Goal: Task Accomplishment & Management: Manage account settings

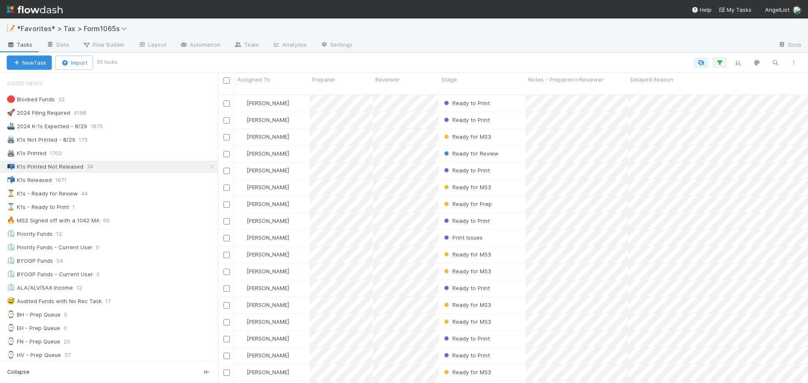
scroll to position [289, 584]
drag, startPoint x: 142, startPoint y: 143, endPoint x: 150, endPoint y: 142, distance: 7.6
click at [142, 143] on div "🖨️ K1s Not Printed - 8/29 172" at bounding box center [112, 140] width 211 height 11
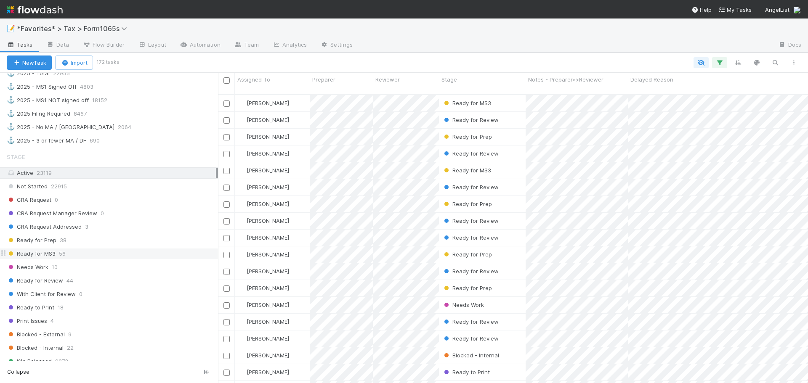
scroll to position [631, 0]
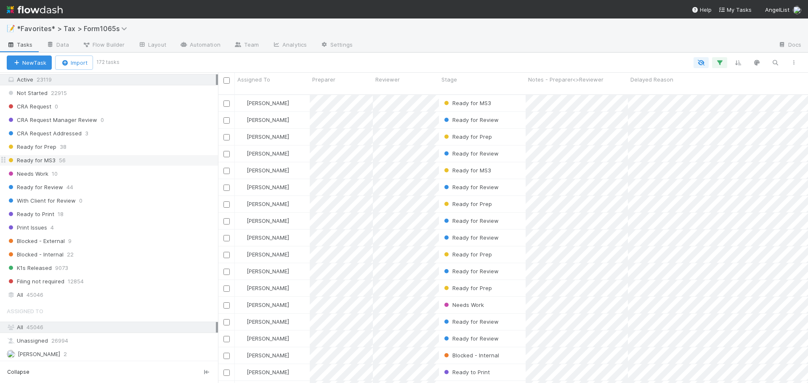
click at [133, 157] on div "Ready for MS3 56" at bounding box center [112, 160] width 211 height 11
click at [111, 145] on div "Ready for Prep 38" at bounding box center [112, 147] width 211 height 11
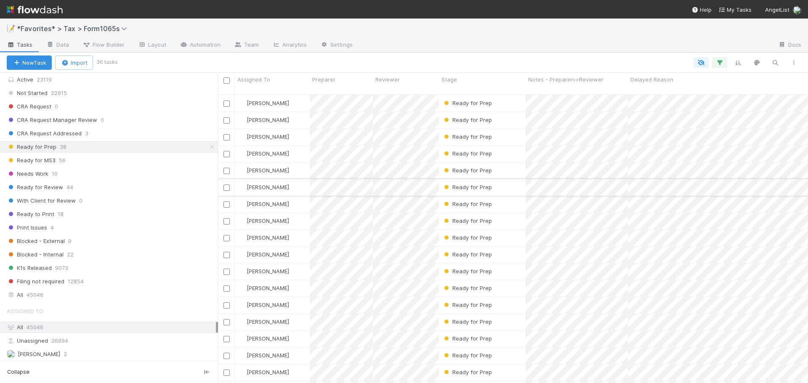
scroll to position [289, 584]
drag, startPoint x: 507, startPoint y: 204, endPoint x: 463, endPoint y: 27, distance: 182.9
click at [463, 27] on div "📝 *Favorites* > Tax > Form1065s" at bounding box center [404, 29] width 808 height 20
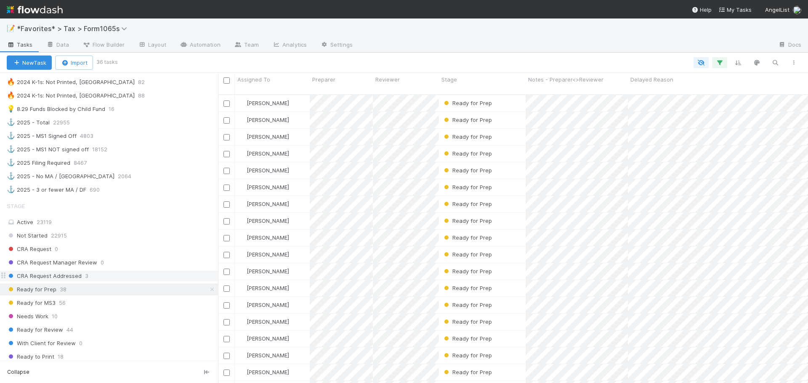
scroll to position [419, 0]
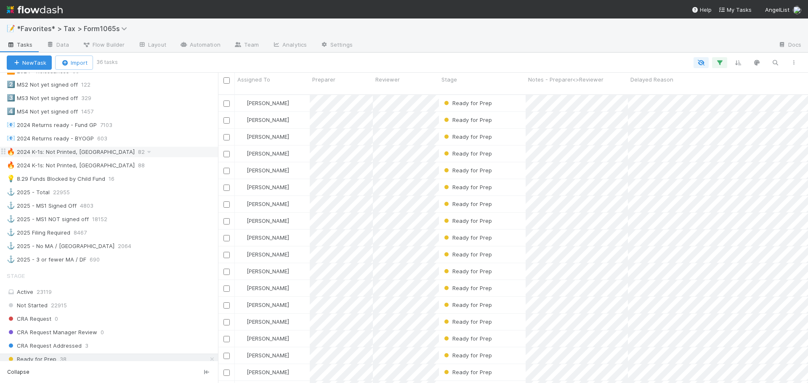
click at [154, 153] on div "🔥 2024 K-1s: Not Printed, Has States 82" at bounding box center [112, 152] width 211 height 11
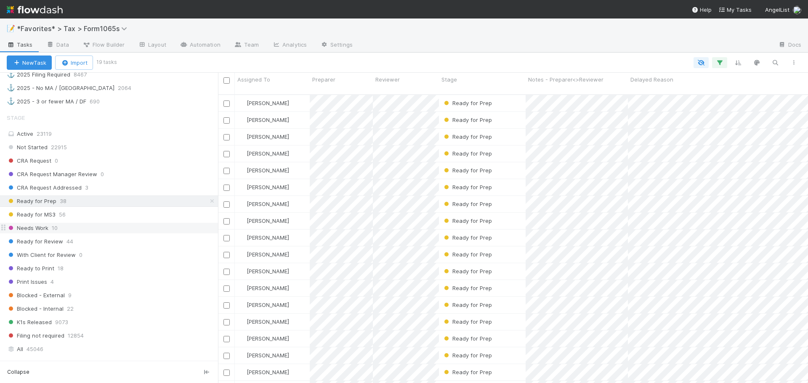
scroll to position [629, 0]
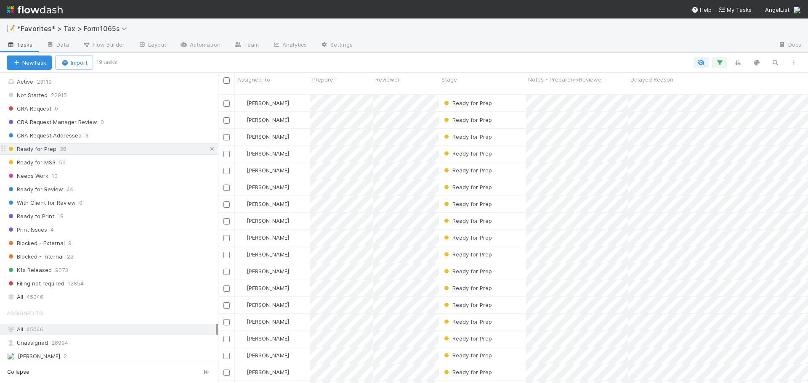
click at [208, 151] on icon at bounding box center [212, 148] width 8 height 5
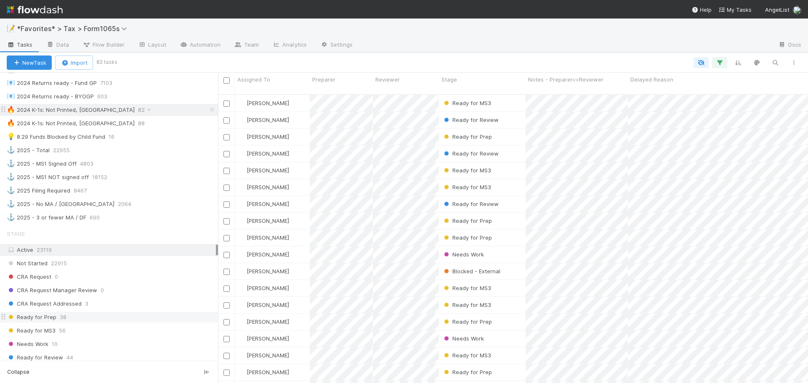
scroll to position [289, 584]
click at [719, 64] on icon "button" at bounding box center [719, 63] width 8 height 8
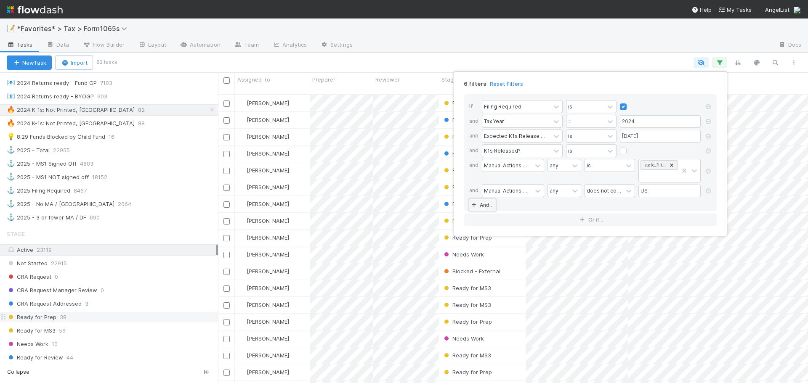
click at [484, 206] on link "And.." at bounding box center [482, 205] width 27 height 12
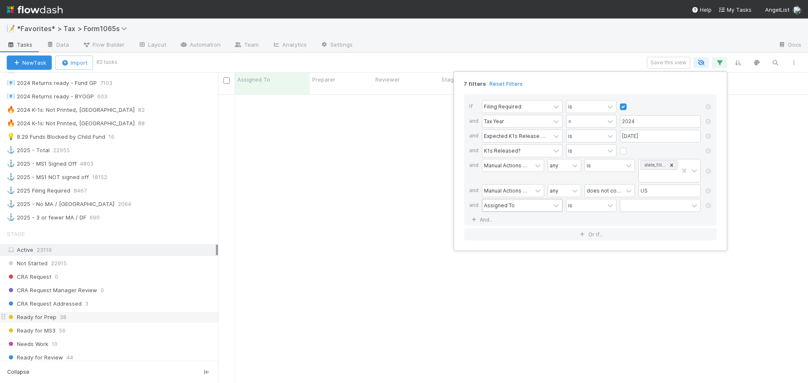
click at [512, 207] on div "Assigned To" at bounding box center [499, 206] width 31 height 8
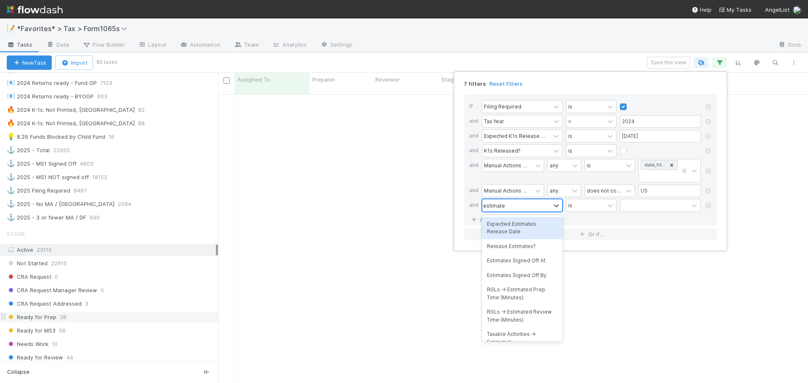
type input "estimates"
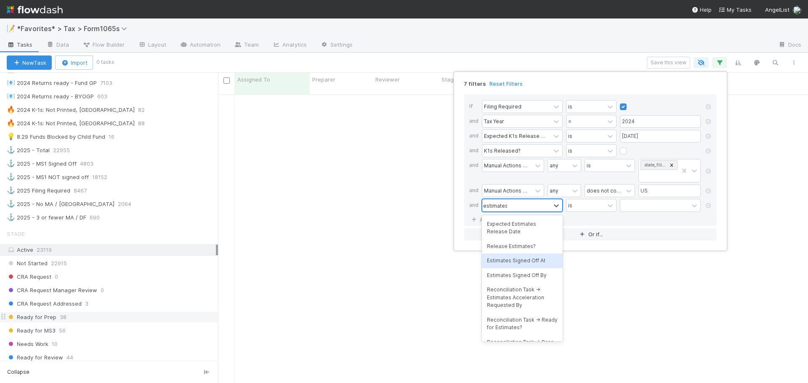
drag, startPoint x: 525, startPoint y: 260, endPoint x: 562, endPoint y: 235, distance: 44.3
click at [525, 260] on div "Estimates Signed Off At" at bounding box center [522, 261] width 81 height 14
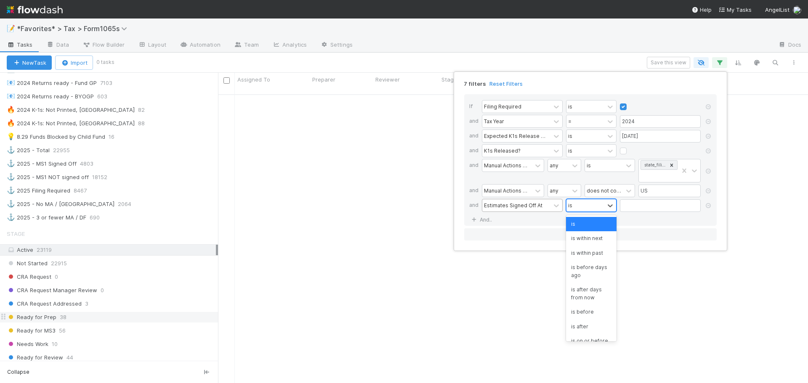
click at [591, 211] on div "is" at bounding box center [585, 205] width 38 height 12
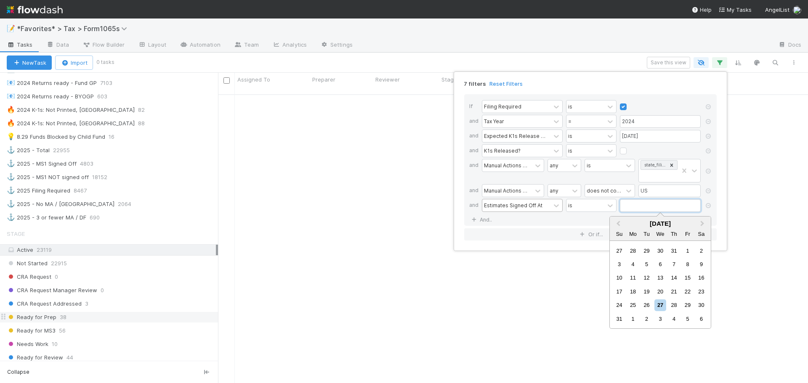
click at [636, 211] on input "text" at bounding box center [660, 205] width 81 height 13
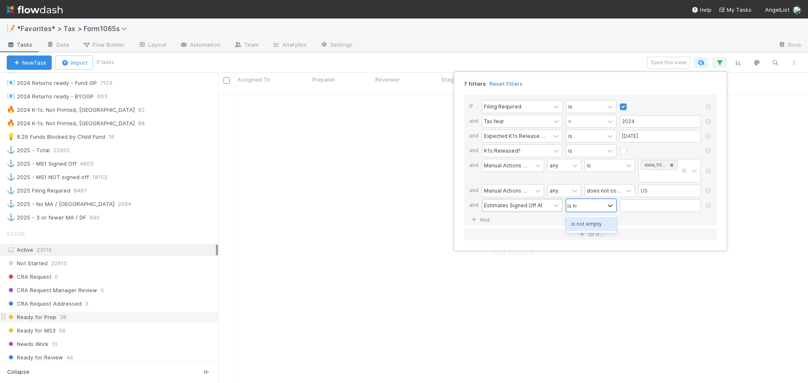
type input "is not"
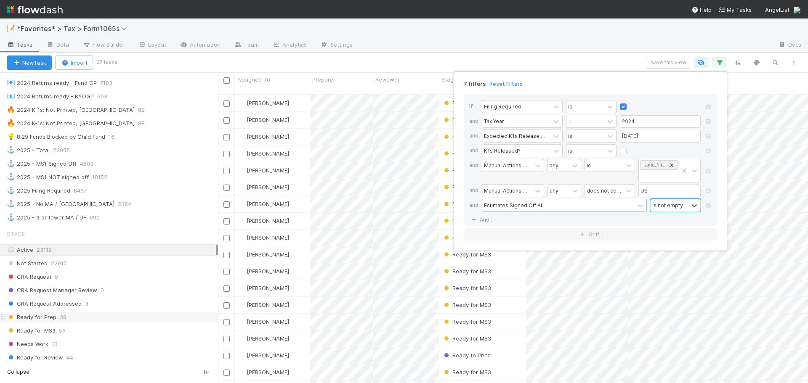
scroll to position [289, 584]
click at [541, 45] on div "7 filters Reset Filters If Filing Required is and Tax Year = 2024 and Expected …" at bounding box center [404, 191] width 808 height 383
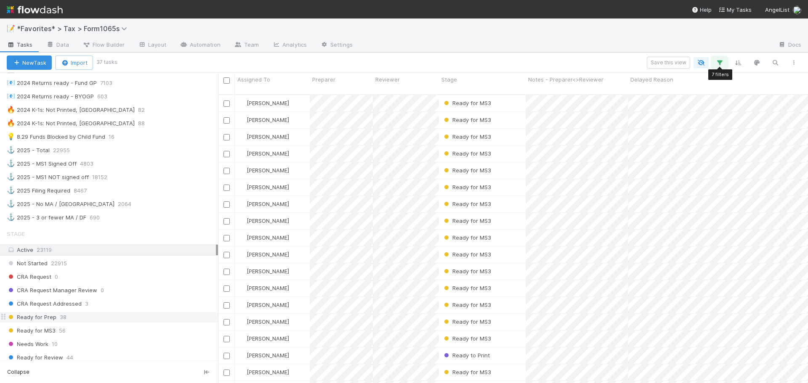
click at [715, 61] on icon "button" at bounding box center [719, 63] width 8 height 8
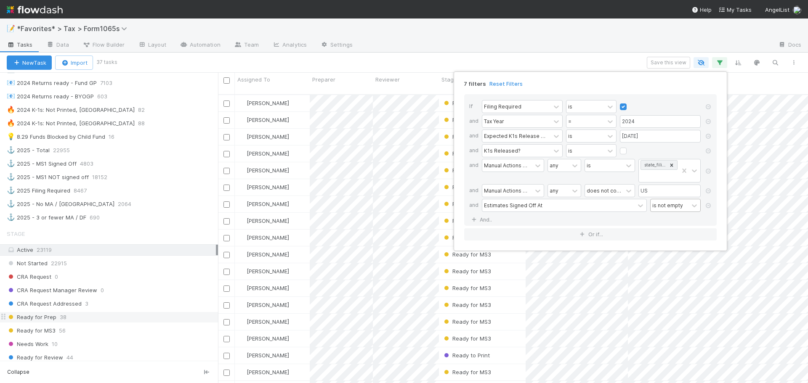
click at [655, 206] on div "is not empty" at bounding box center [667, 206] width 31 height 8
type input "is em"
click at [617, 32] on div "7 filters Reset Filters If Filing Required is and Tax Year = 2024 and Expected …" at bounding box center [404, 191] width 808 height 383
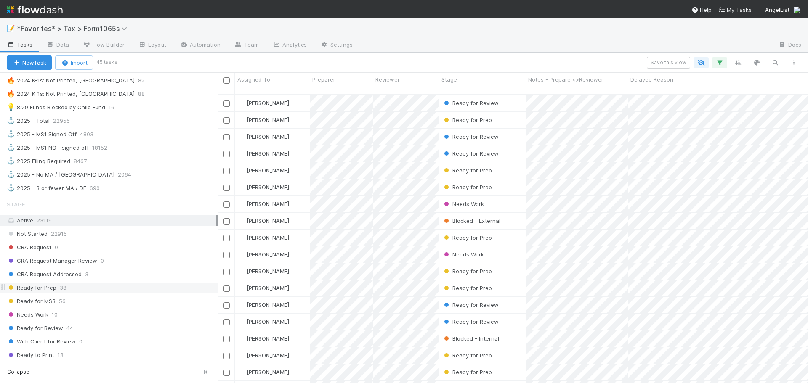
scroll to position [503, 0]
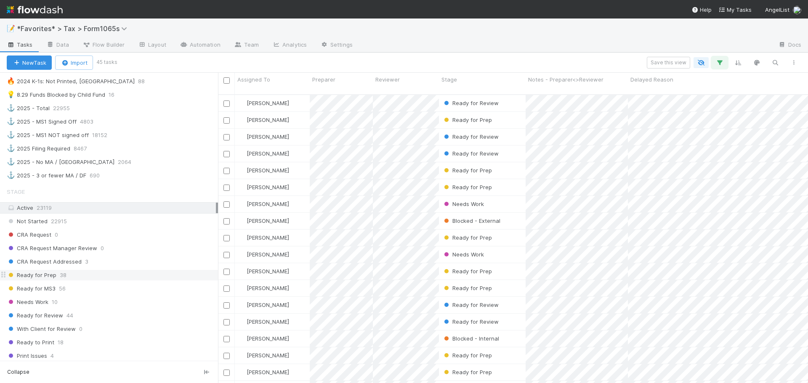
click at [714, 63] on button "button" at bounding box center [719, 62] width 15 height 11
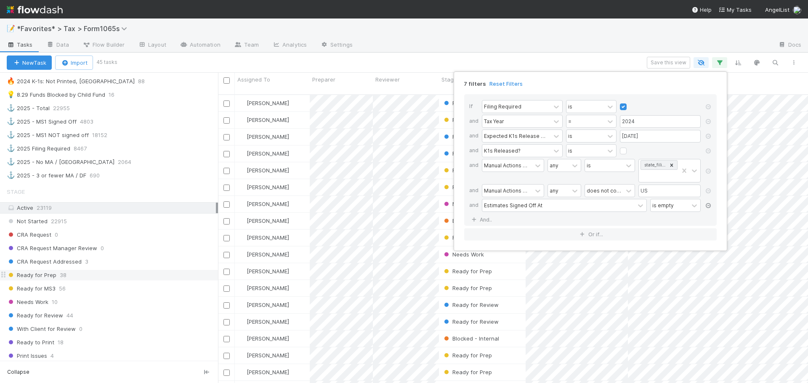
click at [710, 206] on icon at bounding box center [708, 205] width 8 height 5
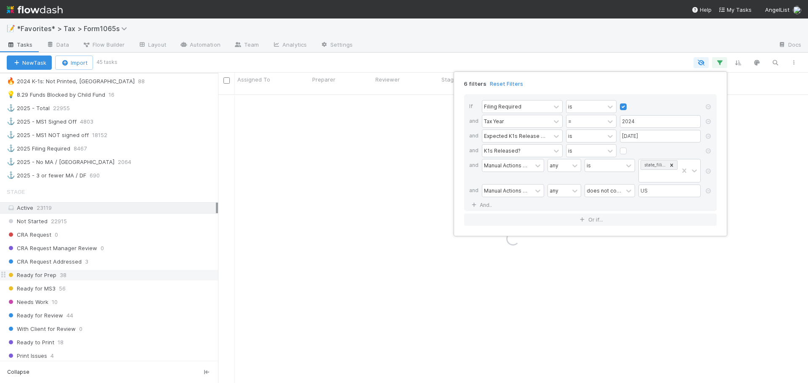
click at [601, 42] on div "6 filters Reset Filters If Filing Required is and Tax Year = 2024 and Expected …" at bounding box center [404, 191] width 808 height 383
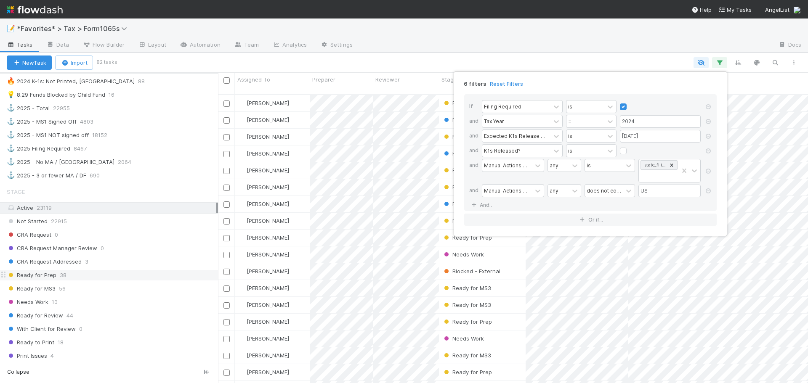
scroll to position [289, 584]
click at [601, 42] on div "6 filters Reset Filters If Filing Required is and Tax Year = 2024 and Expected …" at bounding box center [404, 191] width 808 height 383
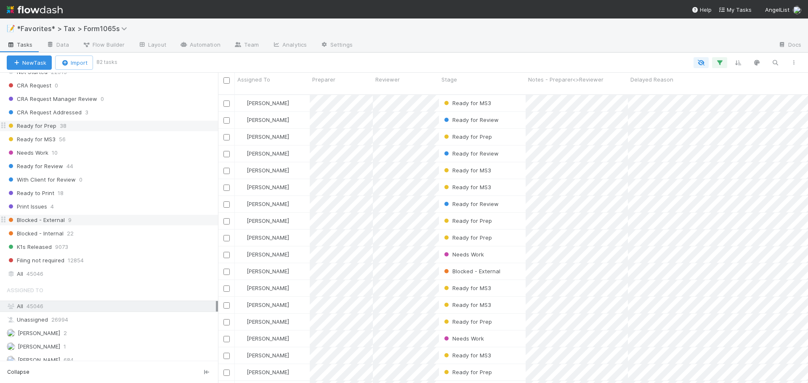
scroll to position [629, 0]
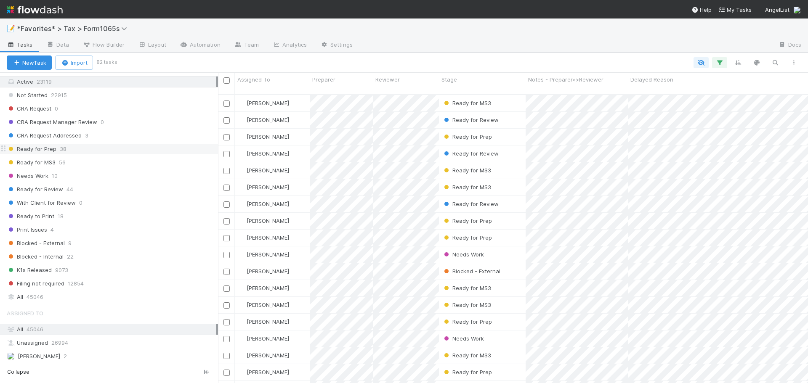
click at [63, 150] on span "38" at bounding box center [63, 149] width 7 height 11
click at [718, 64] on icon "button" at bounding box center [719, 63] width 8 height 8
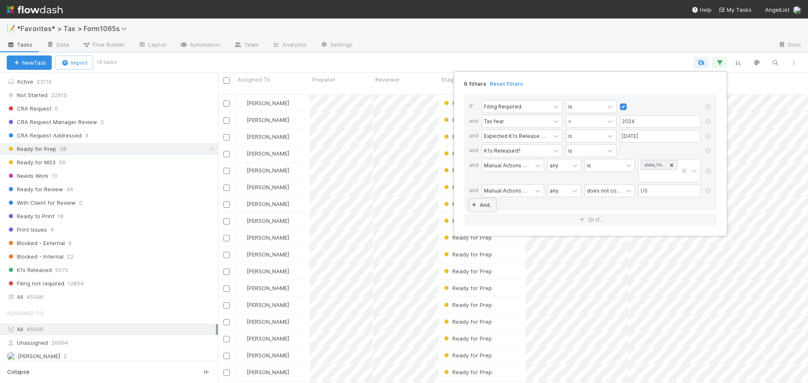
click at [484, 210] on link "And.." at bounding box center [482, 205] width 27 height 12
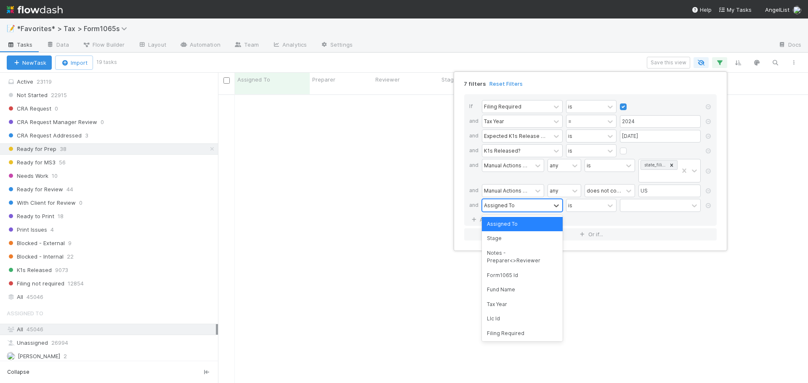
click at [501, 207] on div "Assigned To" at bounding box center [499, 206] width 31 height 8
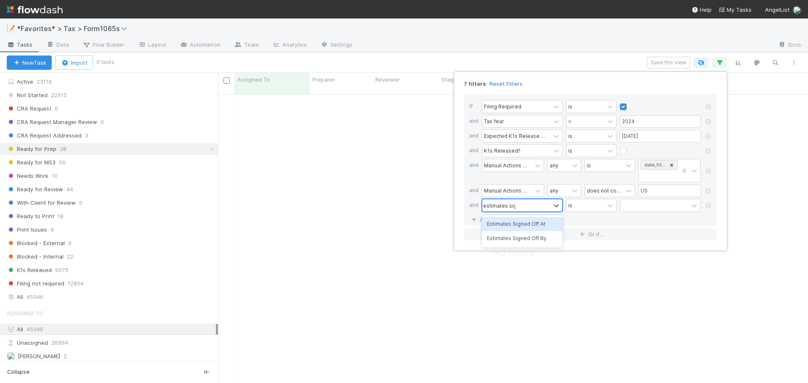
type input "estimates sign"
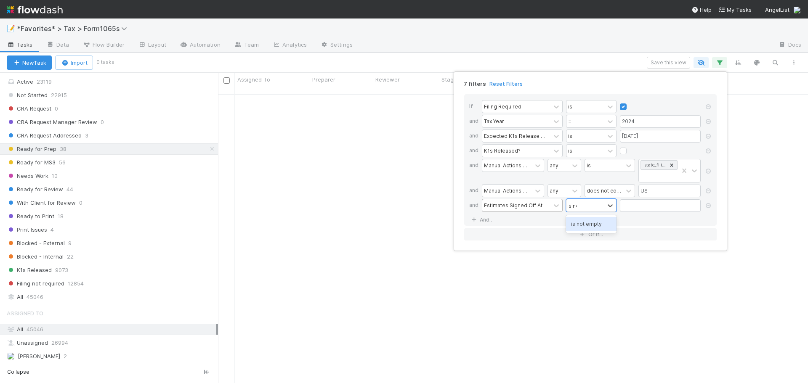
type input "is not"
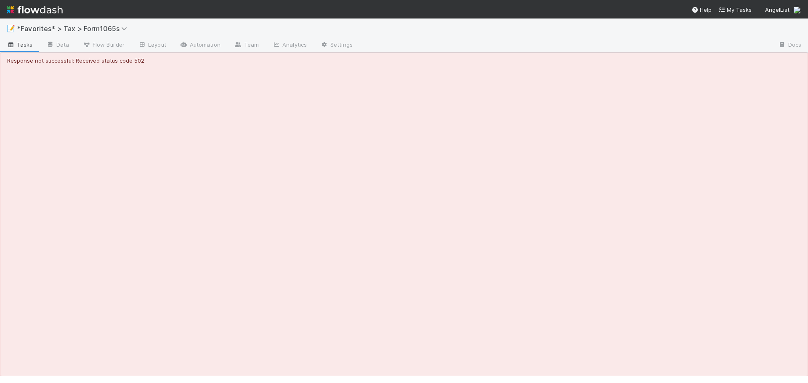
click at [563, 45] on div at bounding box center [565, 45] width 412 height 13
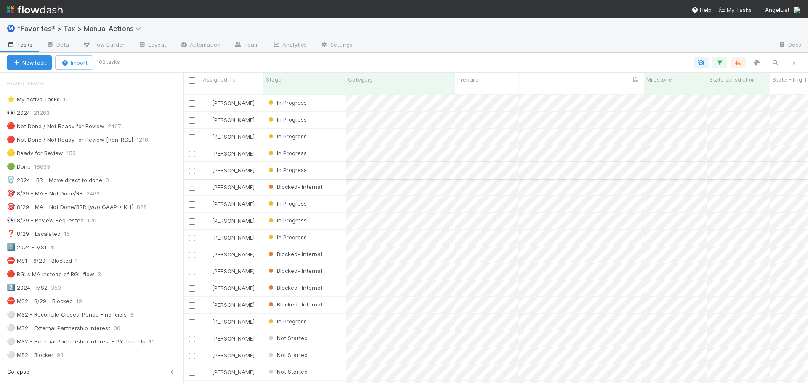
scroll to position [0, 271]
click at [191, 78] on input "checkbox" at bounding box center [192, 80] width 6 height 6
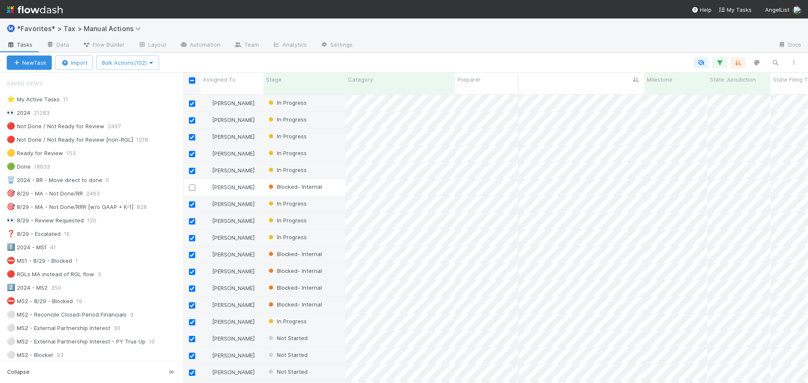
click at [191, 78] on input "checkbox" at bounding box center [192, 80] width 6 height 6
click at [192, 80] on input "checkbox" at bounding box center [192, 80] width 6 height 6
click at [192, 82] on input "checkbox" at bounding box center [192, 80] width 6 height 6
click at [191, 83] on input "checkbox" at bounding box center [192, 80] width 6 height 6
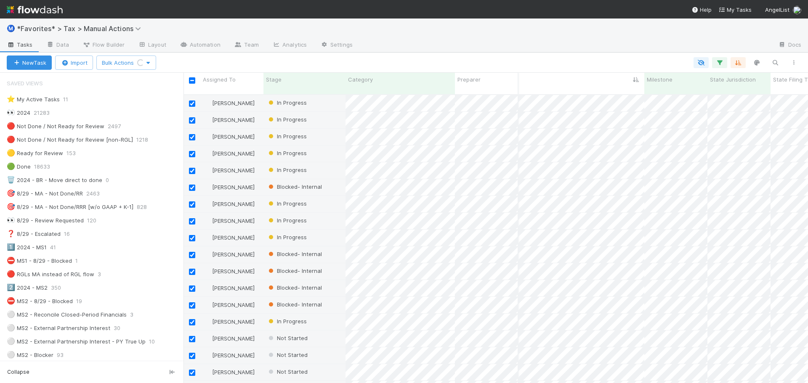
checkbox input "false"
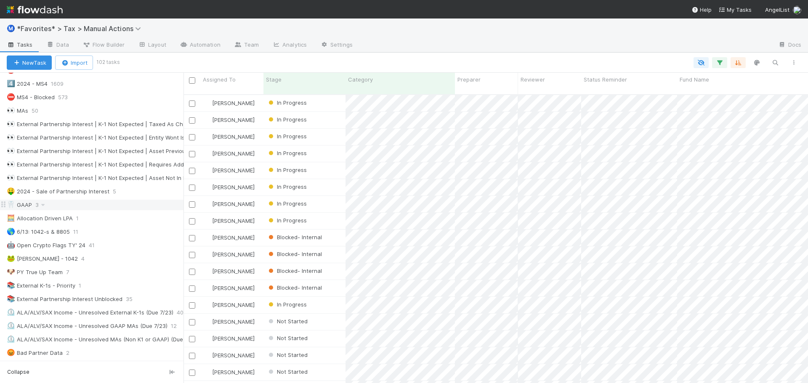
scroll to position [337, 0]
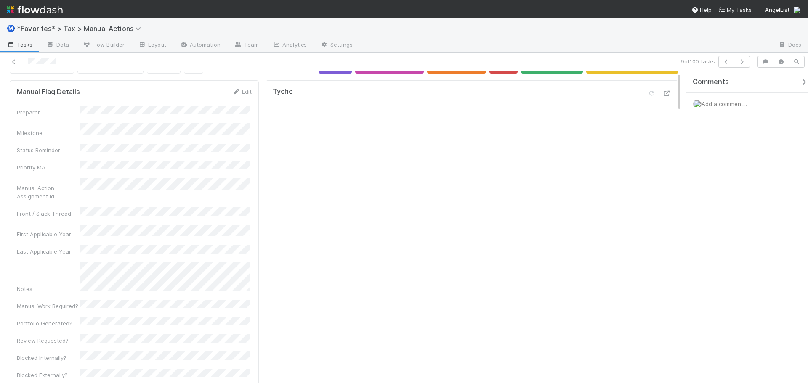
scroll to position [42, 0]
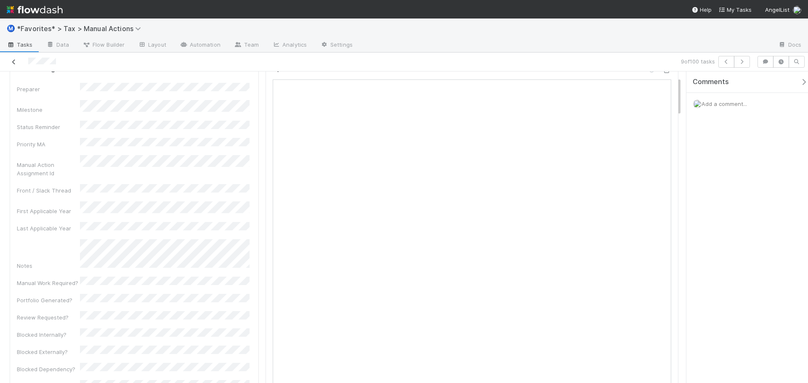
click at [16, 59] on link at bounding box center [14, 62] width 8 height 8
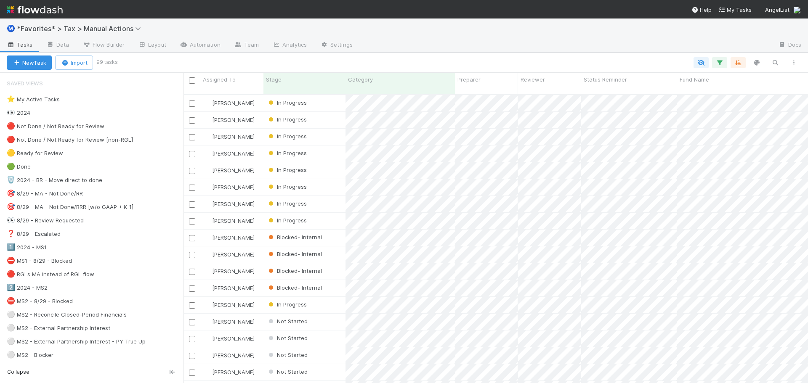
scroll to position [289, 618]
click at [467, 28] on div "Ⓜ️ *Favorites* > Tax > Manual Actions" at bounding box center [404, 29] width 808 height 20
click at [467, 26] on div "Ⓜ️ *Favorites* > Tax > Manual Actions" at bounding box center [404, 29] width 808 height 20
click at [720, 62] on icon "button" at bounding box center [719, 63] width 8 height 8
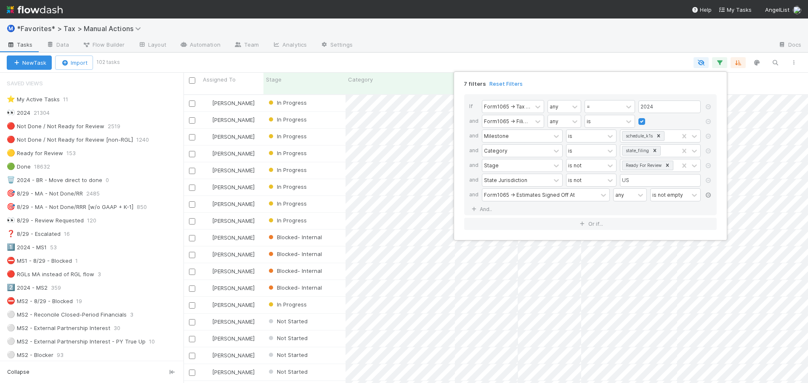
click at [705, 196] on icon at bounding box center [708, 195] width 8 height 5
click at [617, 32] on div "6 filters Reset Filters If Form1065 -> Tax Year any = 2024 and Form1065 -> Fili…" at bounding box center [404, 191] width 808 height 383
click at [487, 195] on link "And.." at bounding box center [482, 194] width 27 height 12
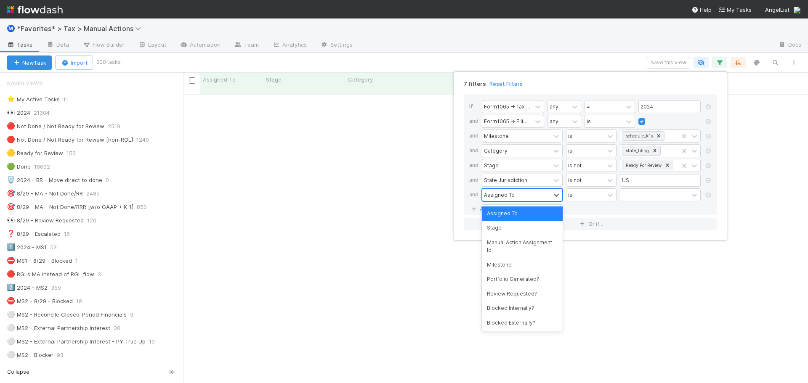
click at [501, 198] on div "Assigned To" at bounding box center [499, 195] width 31 height 8
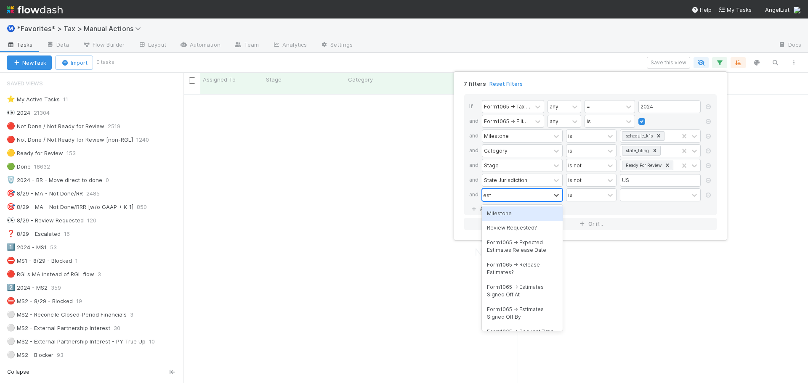
scroll to position [283, 618]
type input "estimates sign"
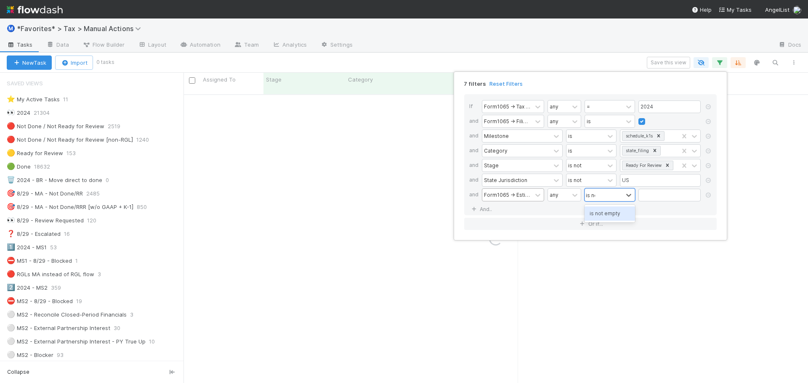
type input "is not"
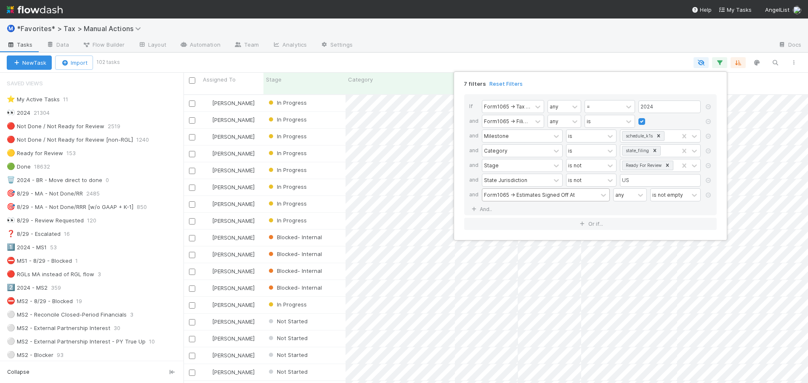
scroll to position [289, 618]
click at [667, 197] on div "is not empty" at bounding box center [667, 195] width 31 height 8
type input "is emp"
click at [573, 32] on div "7 filters Reset Filters If Form1065 -> Tax Year any = 2024 and Form1065 -> Fili…" at bounding box center [404, 191] width 808 height 383
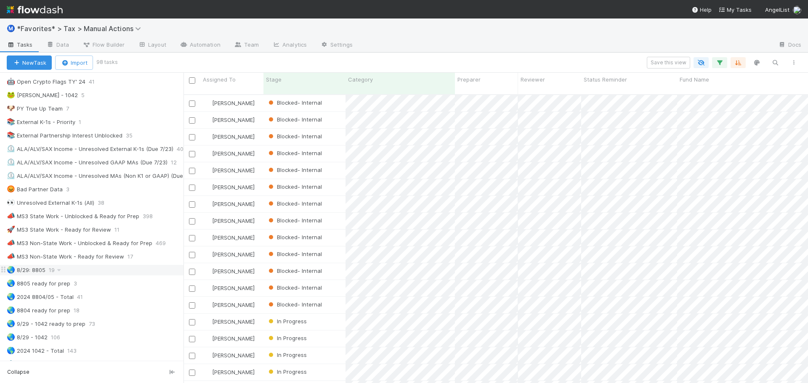
scroll to position [463, 0]
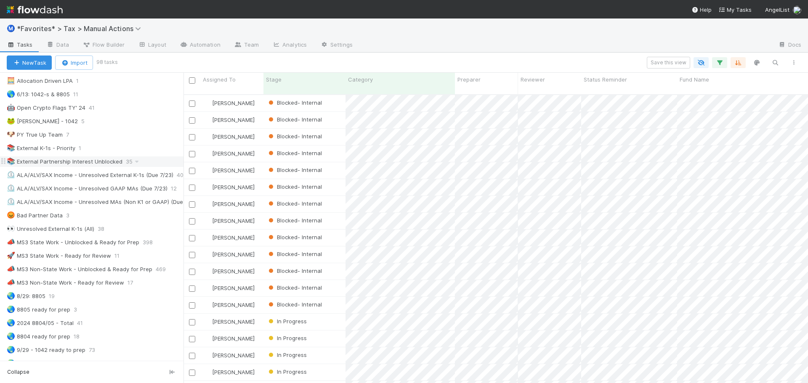
click at [98, 165] on div "📚 External Partnership Interest Unblocked" at bounding box center [65, 162] width 116 height 11
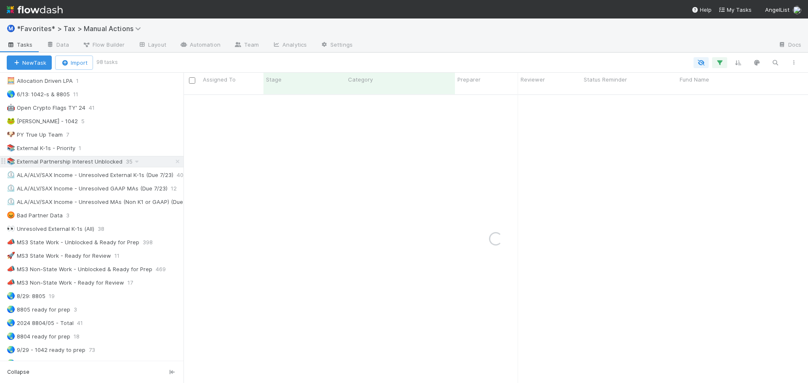
drag, startPoint x: 98, startPoint y: 165, endPoint x: 64, endPoint y: 159, distance: 34.1
click at [64, 159] on div "📚 External Partnership Interest Unblocked" at bounding box center [65, 162] width 116 height 11
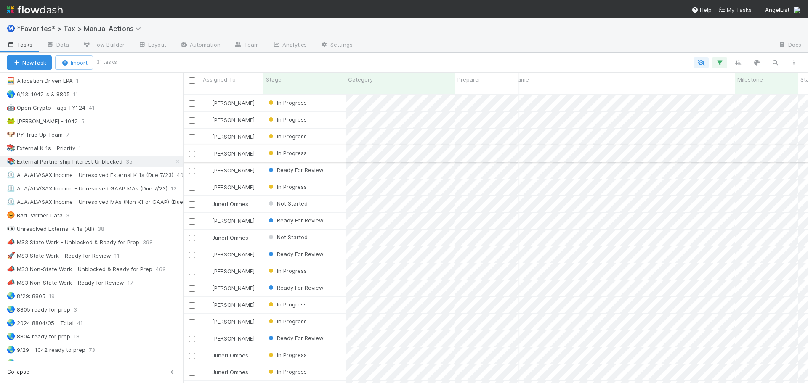
scroll to position [0, 180]
click at [720, 61] on icon "button" at bounding box center [719, 63] width 8 height 8
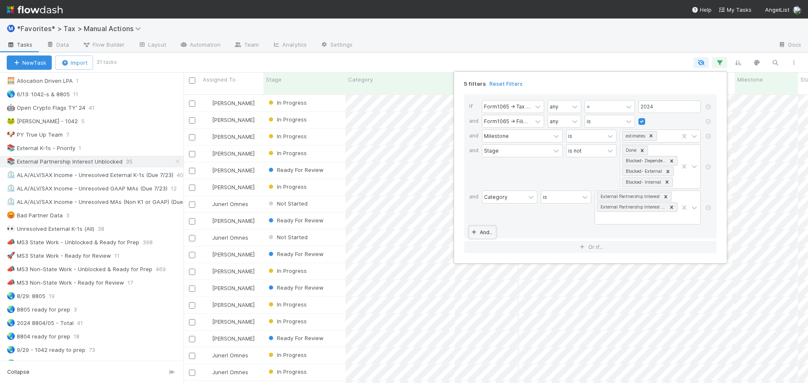
click at [482, 230] on link "And.." at bounding box center [482, 232] width 27 height 12
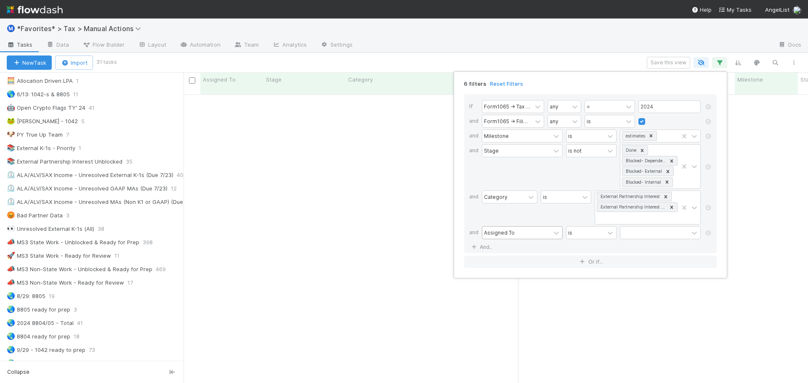
click at [516, 229] on div "Assigned To" at bounding box center [516, 233] width 68 height 12
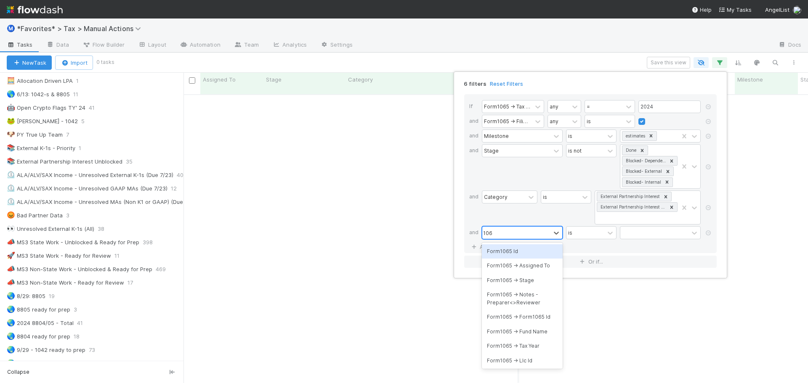
type input "1065"
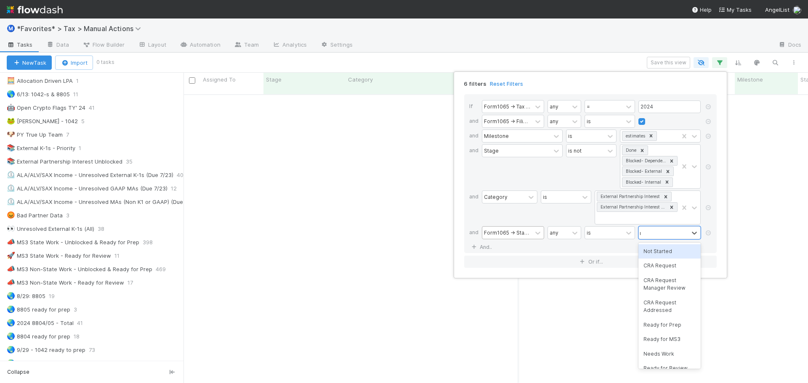
type input "rea"
type input "ready for review"
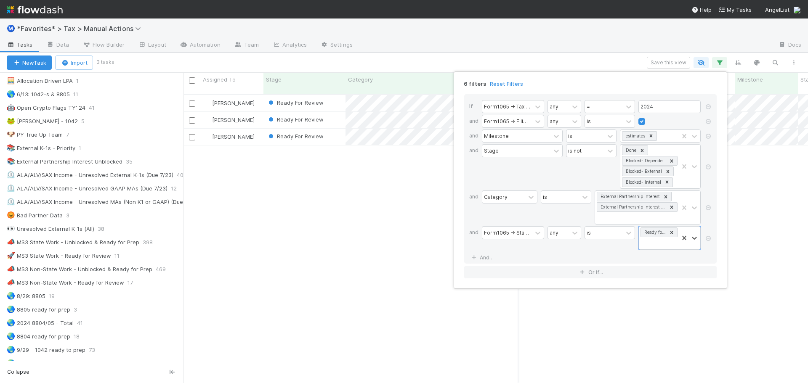
click at [415, 54] on div "6 filters Reset Filters If Form1065 -> Tax Year any = 2024 and Form1065 -> Fili…" at bounding box center [404, 191] width 808 height 383
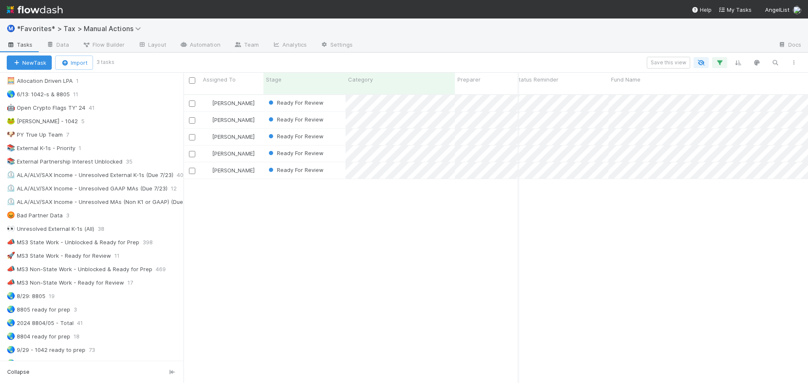
click at [495, 37] on div "Ⓜ️ *Favorites* > Tax > Manual Actions" at bounding box center [404, 29] width 808 height 20
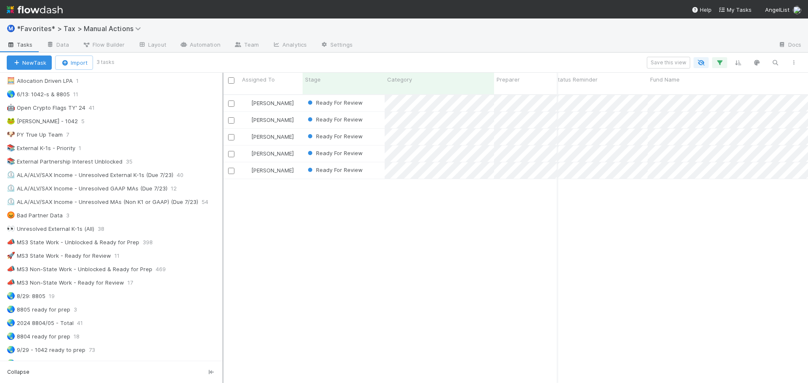
scroll to position [289, 579]
drag, startPoint x: 183, startPoint y: 222, endPoint x: 223, endPoint y: 222, distance: 39.1
click at [223, 222] on div at bounding box center [223, 228] width 1 height 310
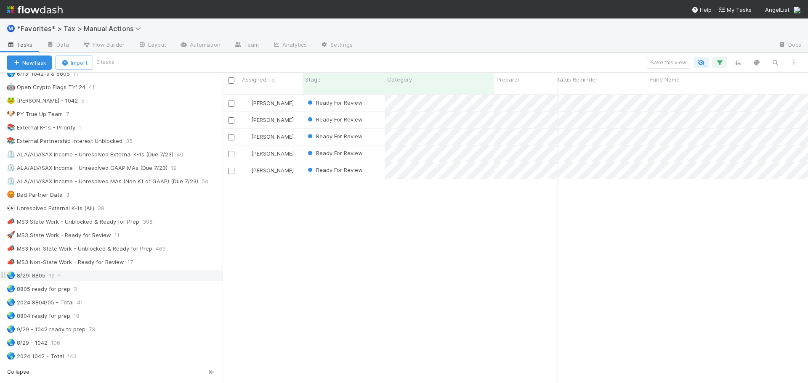
scroll to position [463, 0]
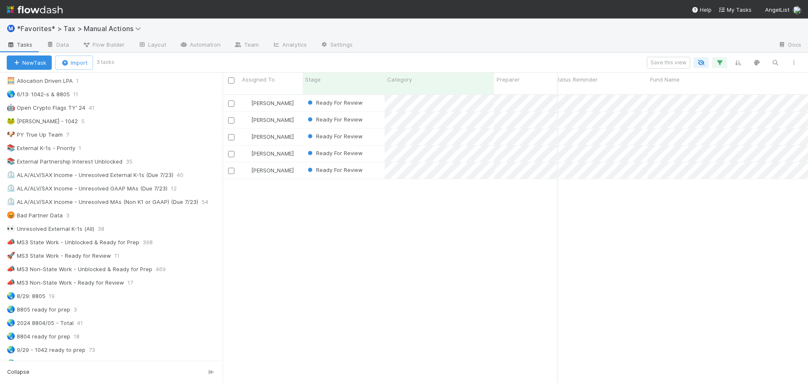
click at [393, 32] on div "Ⓜ️ *Favorites* > Tax > Manual Actions" at bounding box center [404, 29] width 808 height 20
click at [308, 66] on div "Save this view" at bounding box center [458, 63] width 690 height 12
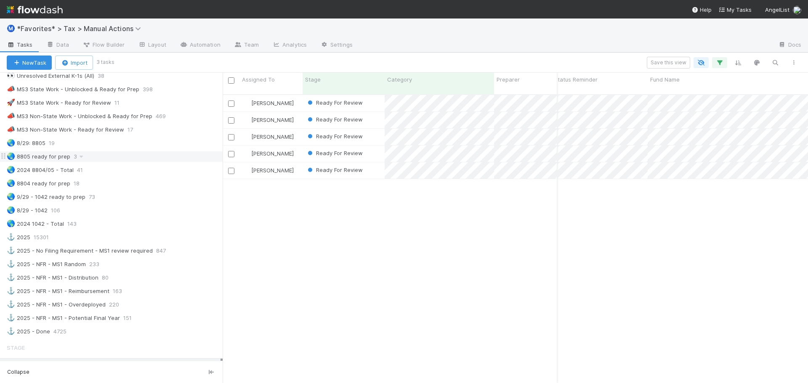
scroll to position [589, 0]
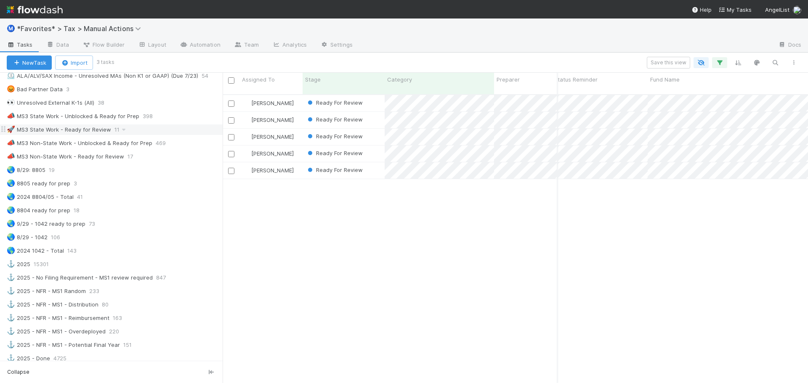
click at [135, 131] on div "🚀 MS3 State Work - Ready for Review 11" at bounding box center [115, 130] width 216 height 11
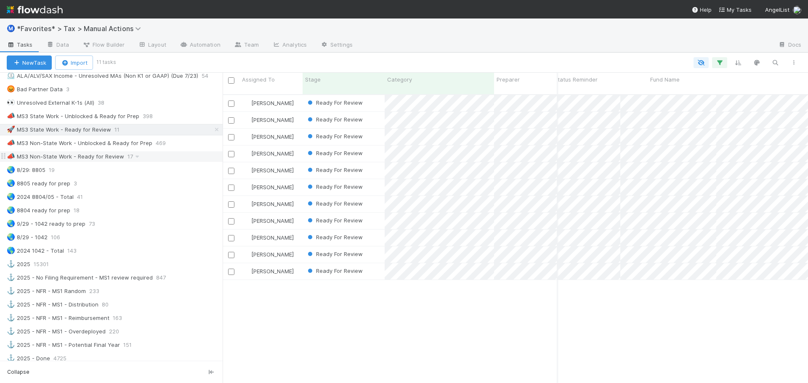
scroll to position [289, 579]
click at [183, 144] on div "📣 MS3 Non-State Work - Unblocked & Ready for Prep 469" at bounding box center [115, 143] width 216 height 11
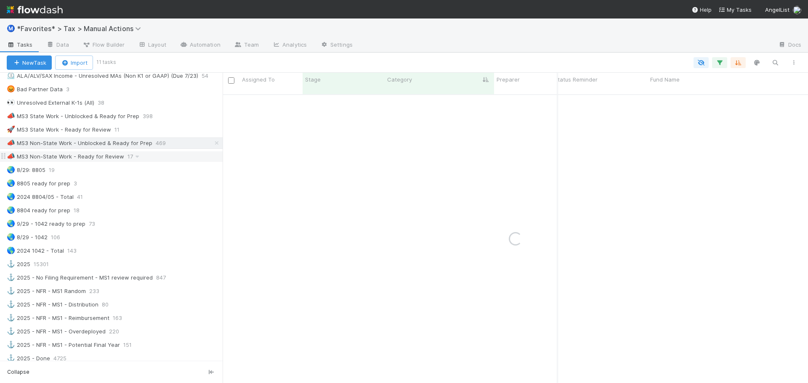
click at [186, 153] on div "📣 MS3 Non-State Work - Ready for Review 17" at bounding box center [115, 156] width 216 height 11
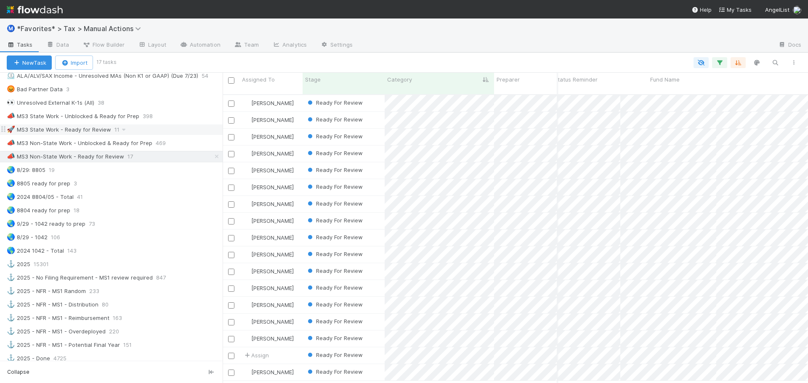
scroll to position [289, 579]
click at [163, 127] on div "🚀 MS3 State Work - Ready for Review 11" at bounding box center [115, 130] width 216 height 11
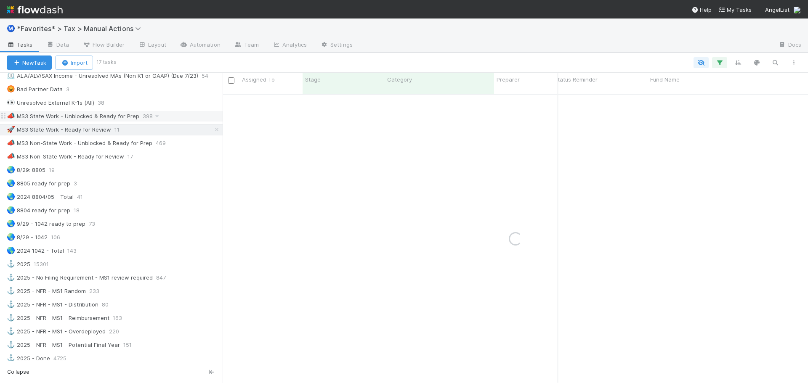
click at [170, 118] on div "📣 MS3 State Work - Unblocked & Ready for Prep 398" at bounding box center [115, 116] width 216 height 11
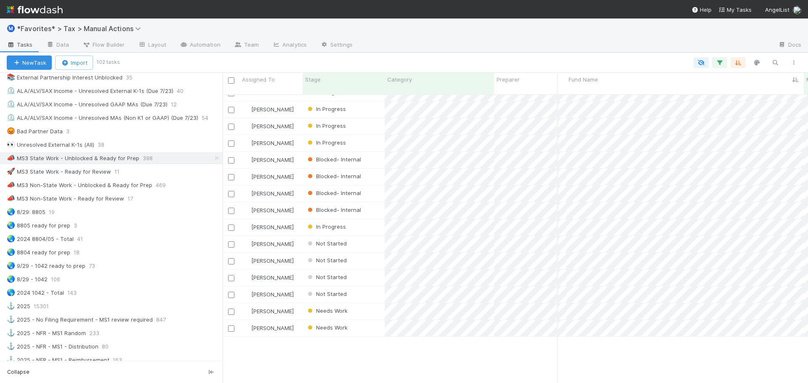
scroll to position [0, 150]
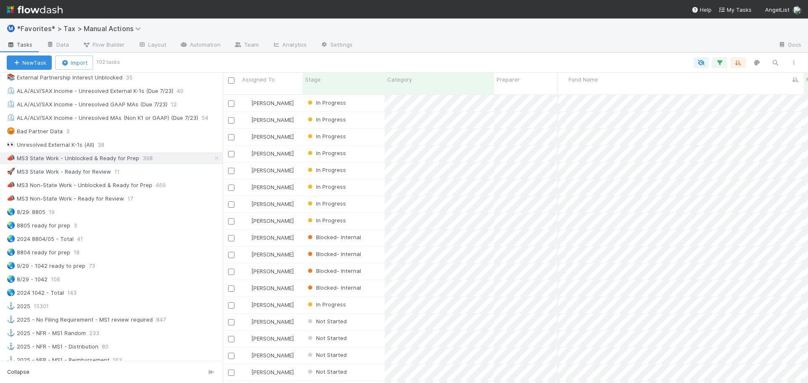
click at [580, 56] on div "New Task Import 102 tasks" at bounding box center [404, 63] width 808 height 20
click at [614, 48] on div at bounding box center [565, 45] width 412 height 13
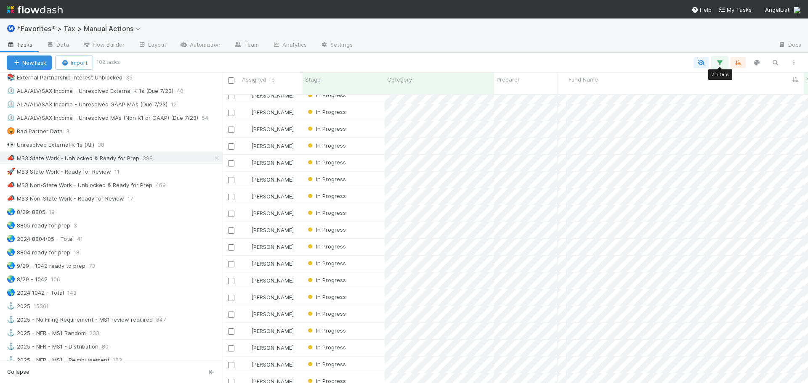
click at [720, 66] on icon "button" at bounding box center [719, 63] width 8 height 8
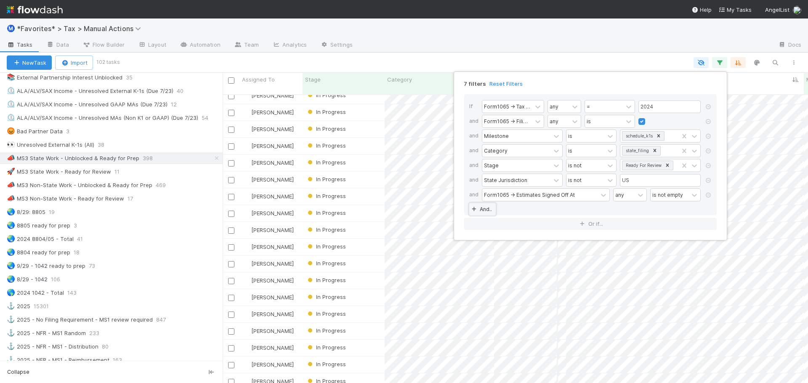
click at [482, 206] on link "And.." at bounding box center [482, 209] width 27 height 12
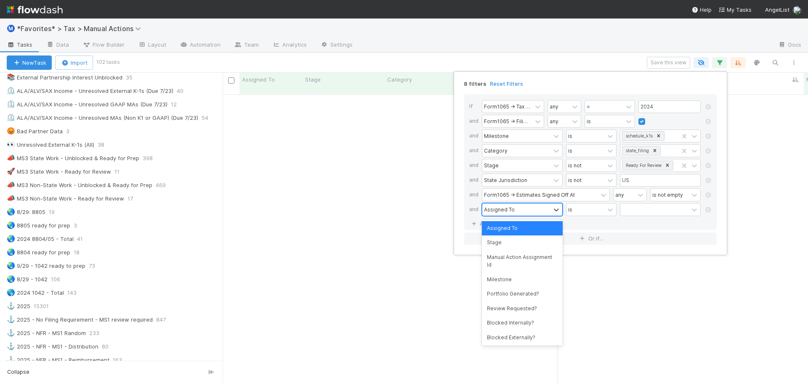
click at [499, 212] on div "Assigned To" at bounding box center [499, 210] width 31 height 8
click at [515, 232] on div "Assigned To" at bounding box center [522, 228] width 81 height 14
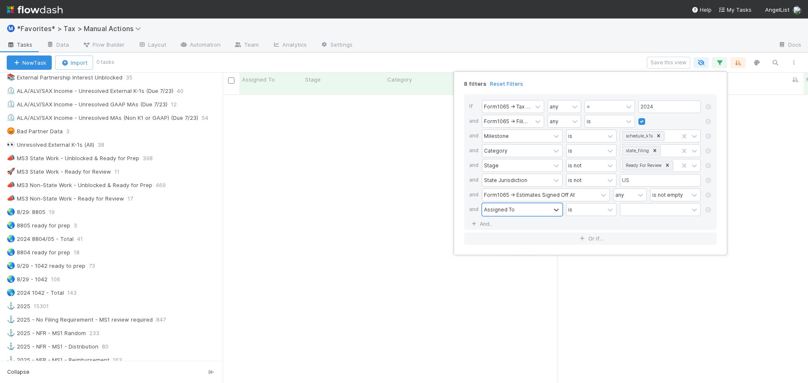
scroll to position [283, 579]
click at [675, 222] on div "If Form1065 -> Tax Year any = 2024 and Form1065 -> Filing Required any is and M…" at bounding box center [590, 162] width 252 height 136
click at [704, 210] on icon at bounding box center [708, 209] width 8 height 5
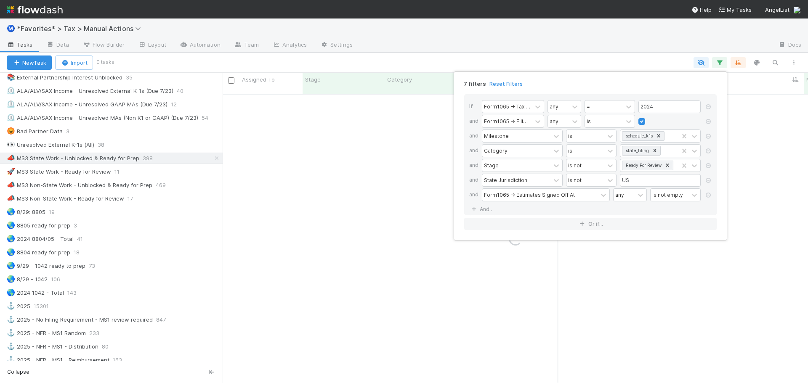
drag, startPoint x: 616, startPoint y: 45, endPoint x: 613, endPoint y: 53, distance: 7.7
click at [616, 45] on div "7 filters Reset Filters If Form1065 -> Tax Year any = 2024 and Form1065 -> Fili…" at bounding box center [404, 191] width 808 height 383
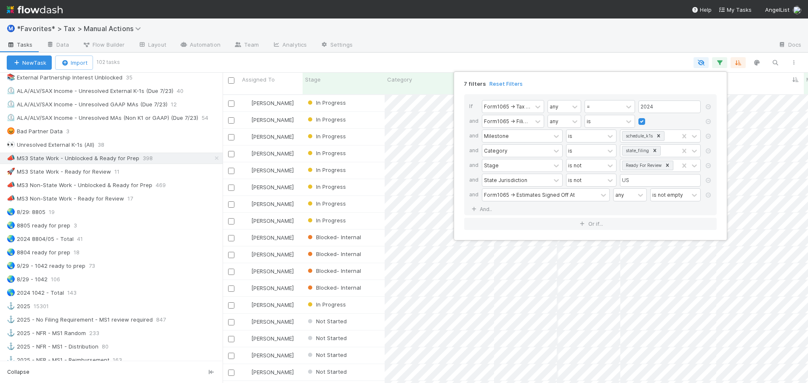
scroll to position [289, 579]
click at [667, 47] on div "7 filters Reset Filters If Form1065 -> Tax Year any = 2024 and Form1065 -> Fili…" at bounding box center [404, 191] width 808 height 383
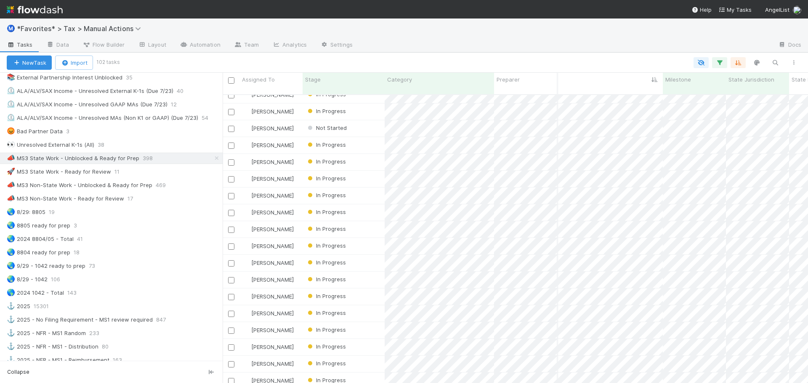
scroll to position [673, 291]
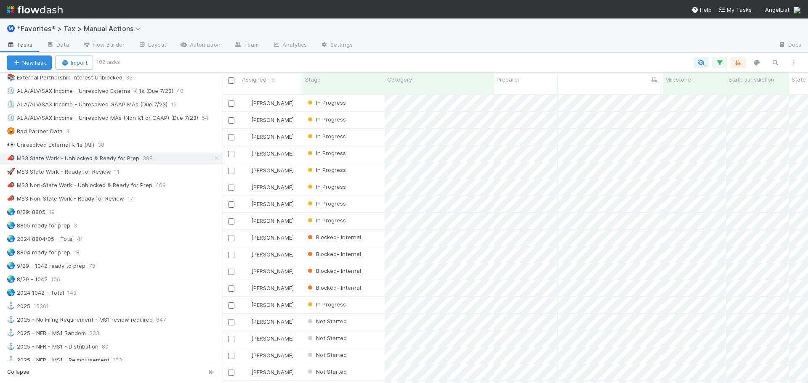
click at [648, 60] on div at bounding box center [460, 62] width 685 height 11
click at [618, 42] on div at bounding box center [565, 45] width 412 height 13
click at [231, 101] on input "checkbox" at bounding box center [231, 104] width 6 height 6
click at [229, 117] on input "checkbox" at bounding box center [231, 120] width 6 height 6
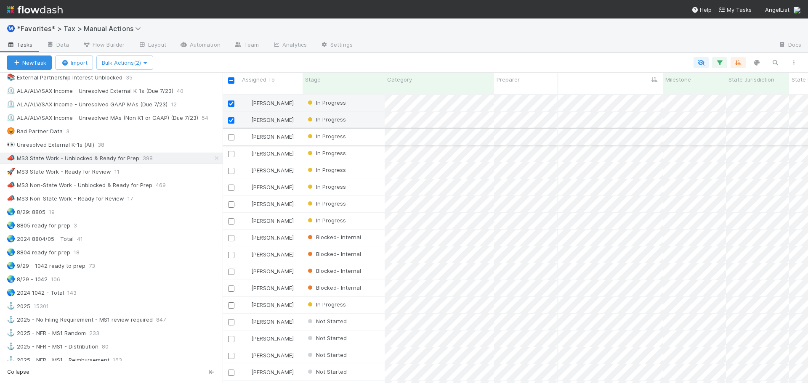
click at [231, 134] on input "checkbox" at bounding box center [231, 137] width 6 height 6
click at [230, 151] on input "checkbox" at bounding box center [231, 154] width 6 height 6
click at [233, 168] on input "checkbox" at bounding box center [231, 171] width 6 height 6
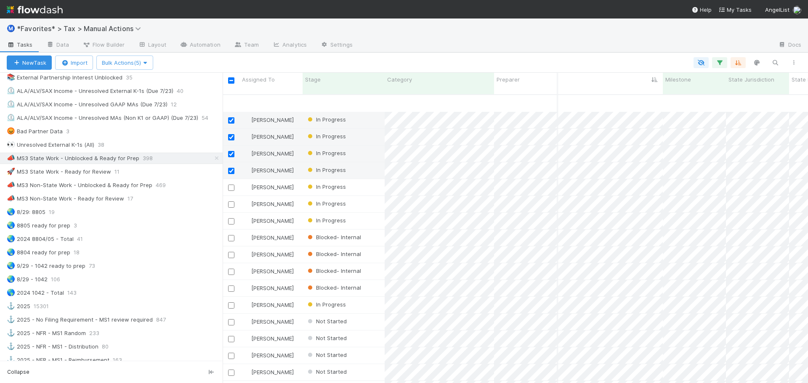
click at [232, 137] on div "Fareeha Naim In Progress 6/22/25, 2:52:49 AM 8/22/25, 4:50:36 PM 0 0 0 1 0 Fare…" at bounding box center [515, 242] width 585 height 295
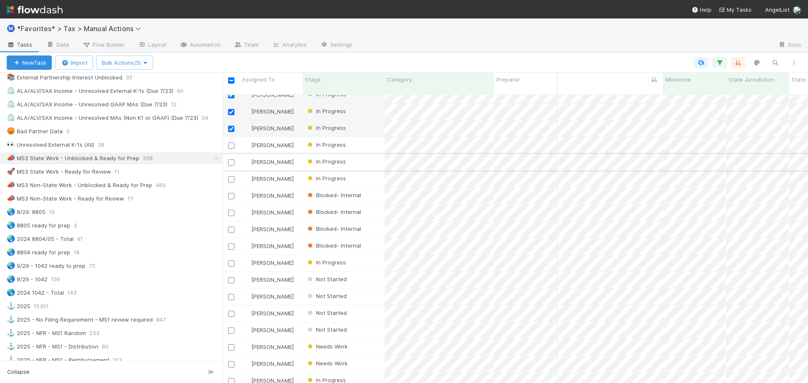
click at [231, 159] on input "checkbox" at bounding box center [231, 162] width 6 height 6
click at [231, 176] on input "checkbox" at bounding box center [231, 179] width 6 height 6
click at [230, 143] on input "checkbox" at bounding box center [231, 146] width 6 height 6
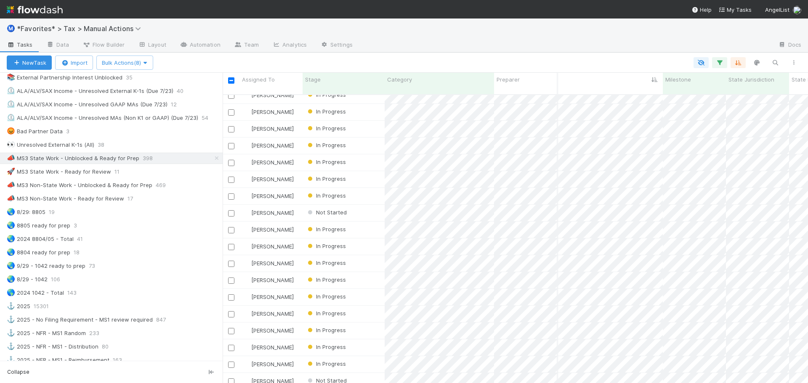
scroll to position [379, 291]
click at [231, 109] on input "checkbox" at bounding box center [231, 112] width 6 height 6
click at [229, 126] on input "checkbox" at bounding box center [231, 129] width 6 height 6
click at [234, 141] on div at bounding box center [231, 145] width 10 height 9
click at [232, 143] on input "checkbox" at bounding box center [231, 146] width 6 height 6
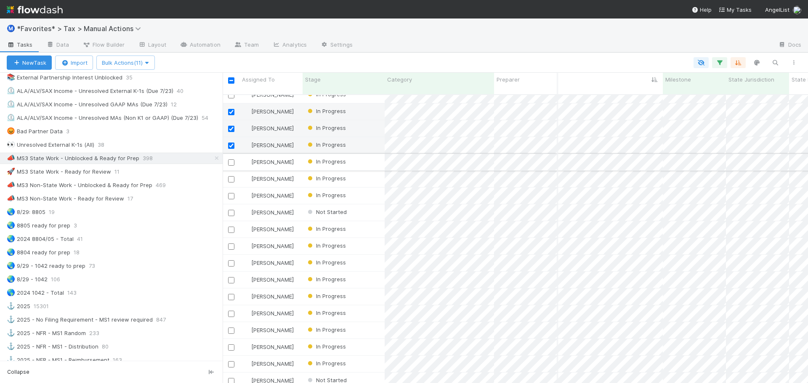
click at [231, 159] on input "checkbox" at bounding box center [231, 162] width 6 height 6
click at [232, 176] on input "checkbox" at bounding box center [231, 179] width 6 height 6
click at [232, 193] on input "checkbox" at bounding box center [231, 196] width 6 height 6
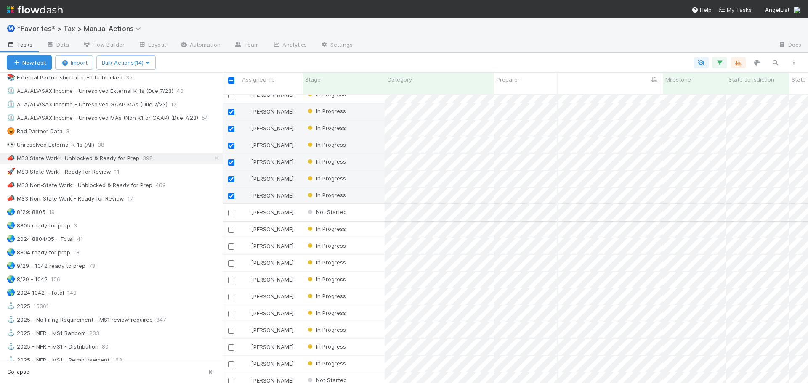
click at [229, 210] on input "checkbox" at bounding box center [231, 213] width 6 height 6
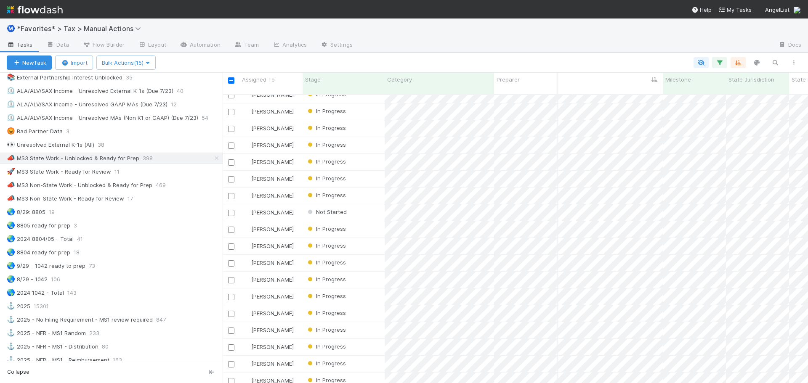
scroll to position [505, 291]
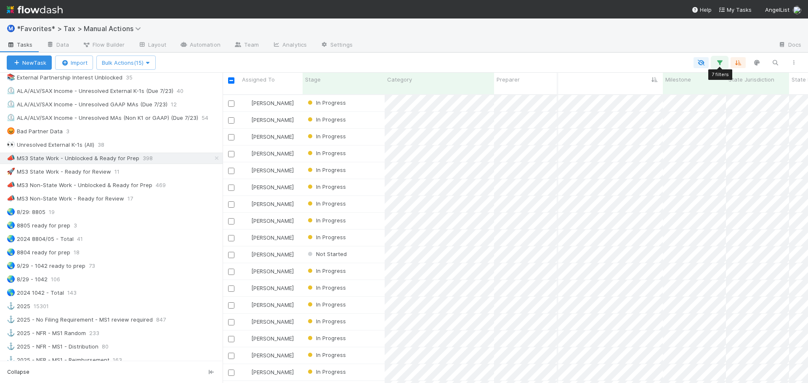
click at [716, 63] on icon "button" at bounding box center [719, 63] width 8 height 8
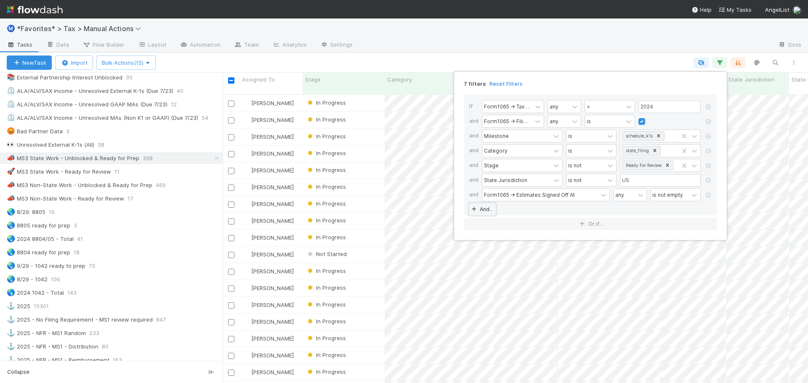
click at [484, 210] on link "And.." at bounding box center [482, 209] width 27 height 12
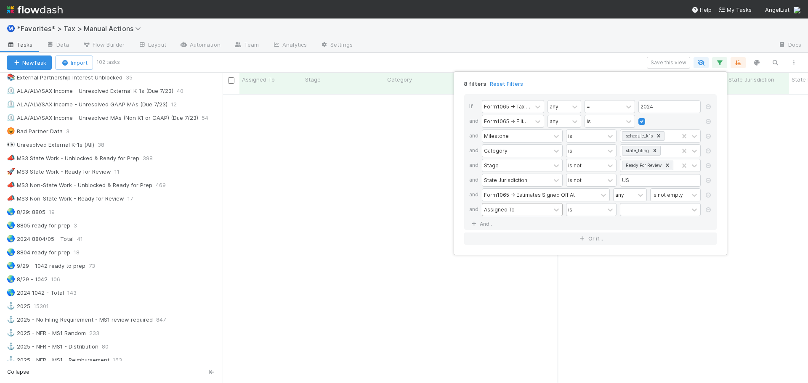
drag, startPoint x: 484, startPoint y: 210, endPoint x: 524, endPoint y: 210, distance: 40.4
click at [524, 210] on div "Assigned To" at bounding box center [516, 210] width 68 height 12
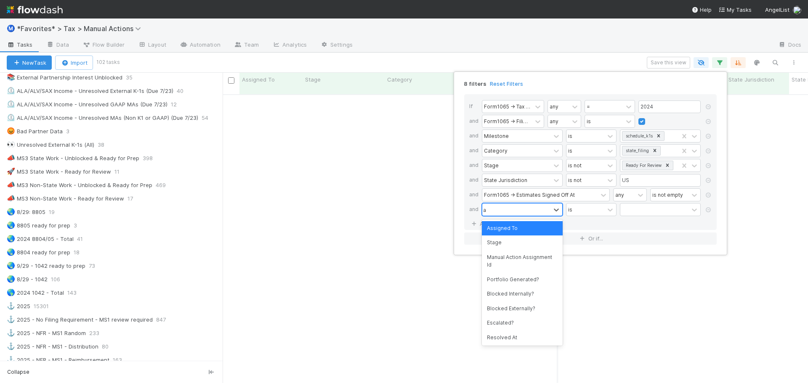
type input "a"
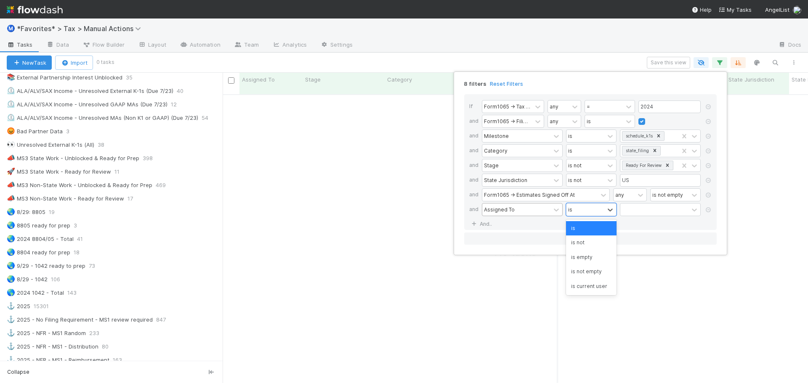
scroll to position [283, 579]
type input "is not"
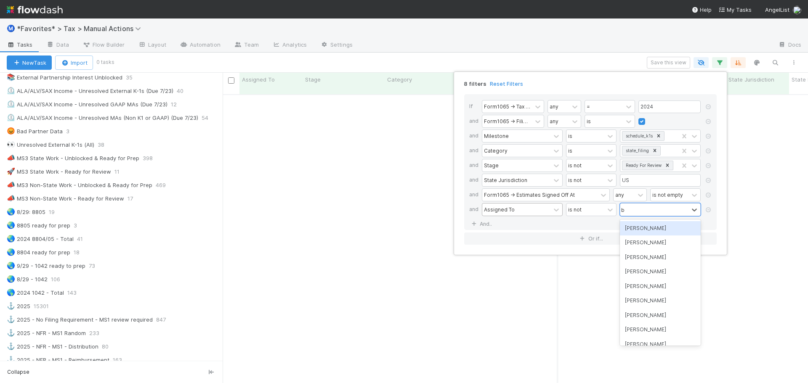
type input "bla"
type input "enr"
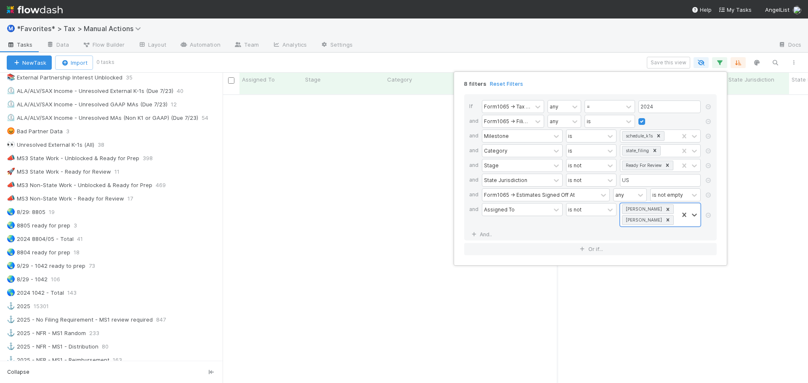
click at [547, 43] on div "8 filters Reset Filters If Form1065 -> Tax Year any = 2024 and Form1065 -> Fili…" at bounding box center [404, 191] width 808 height 383
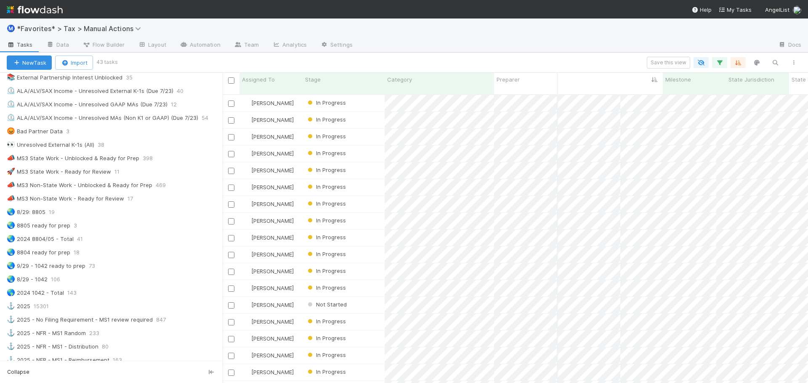
scroll to position [289, 579]
click at [231, 81] on input "checkbox" at bounding box center [231, 80] width 6 height 6
checkbox input "true"
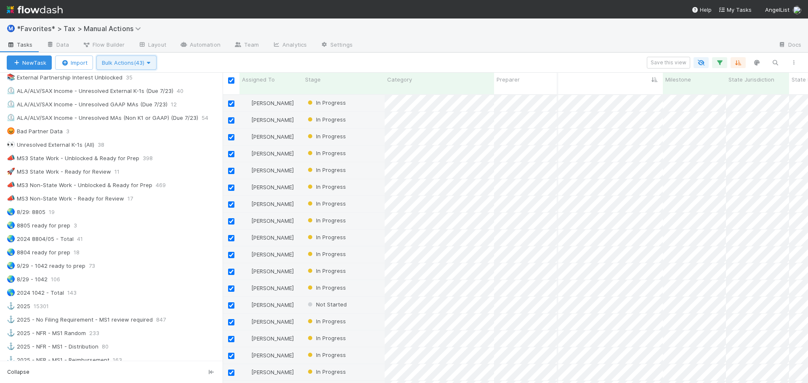
click at [144, 61] on span "Bulk Actions (43)" at bounding box center [126, 62] width 49 height 7
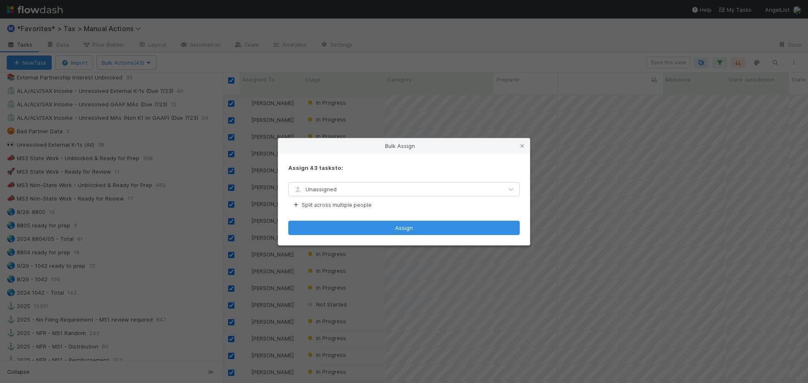
click at [376, 189] on div "Unassigned" at bounding box center [396, 189] width 214 height 13
click at [378, 188] on div "Unassigned" at bounding box center [396, 189] width 214 height 13
click at [324, 202] on button "Split across multiple people" at bounding box center [331, 205] width 87 height 11
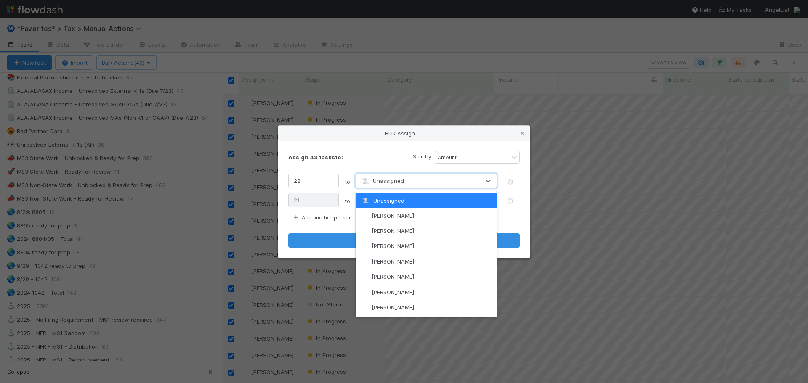
drag, startPoint x: 396, startPoint y: 179, endPoint x: 400, endPoint y: 178, distance: 4.3
click at [396, 179] on span "Unassigned" at bounding box center [382, 181] width 44 height 7
click at [407, 163] on div "Assign 43 tasks to: Split by Amount" at bounding box center [403, 157] width 231 height 13
click at [401, 184] on span "Unassigned" at bounding box center [382, 181] width 44 height 7
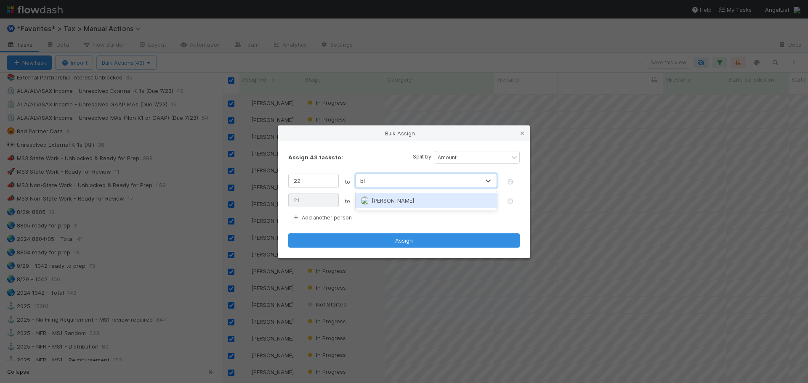
type input "b"
type input "e"
type input "enr"
click at [399, 198] on span "Enrique Hernandez" at bounding box center [393, 200] width 42 height 7
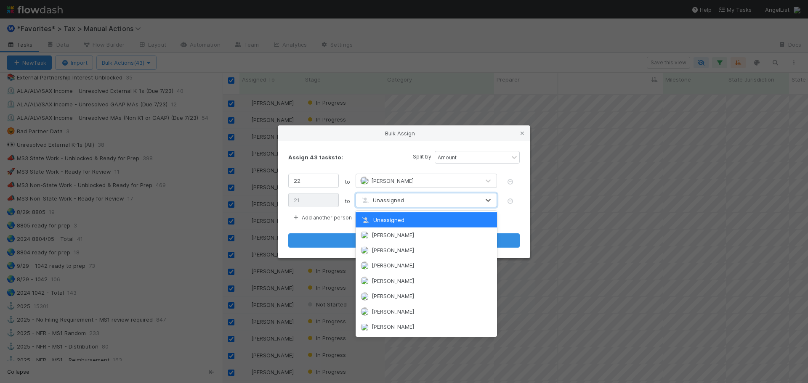
click at [399, 198] on span "Unassigned" at bounding box center [382, 200] width 44 height 7
type input "bla"
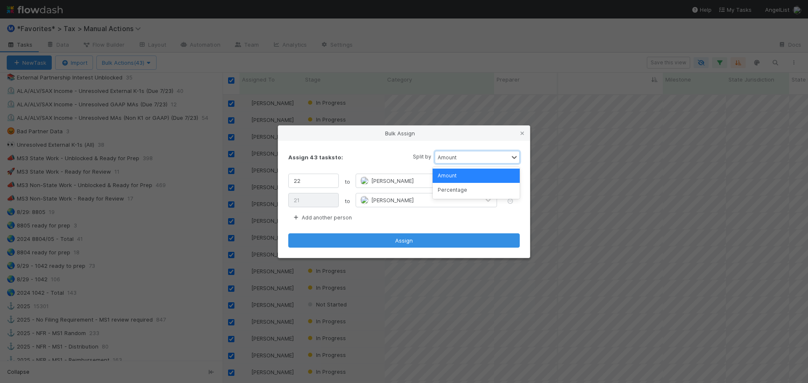
click at [457, 158] on div "Amount" at bounding box center [472, 157] width 74 height 12
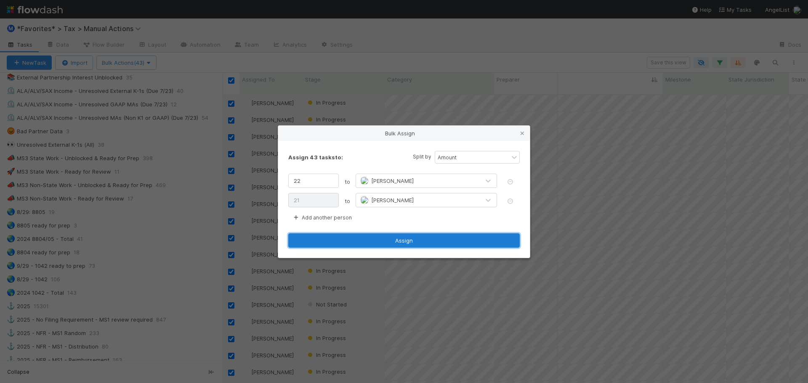
click at [404, 238] on button "Assign" at bounding box center [403, 241] width 231 height 14
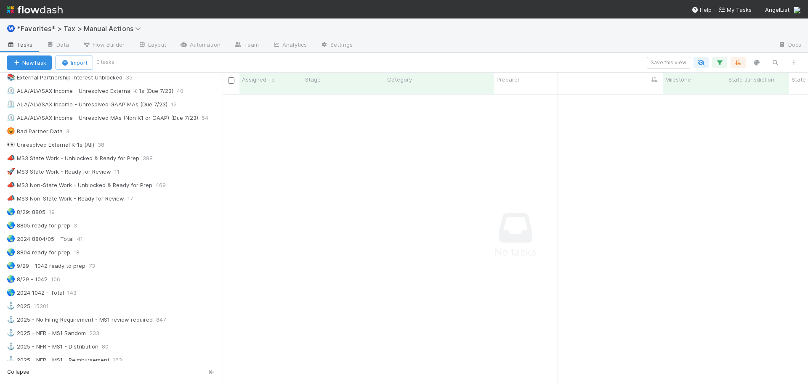
scroll to position [283, 579]
click at [707, 36] on div "Ⓜ️ *Favorites* > Tax > Manual Actions" at bounding box center [404, 29] width 808 height 20
click at [722, 63] on icon "button" at bounding box center [719, 63] width 8 height 8
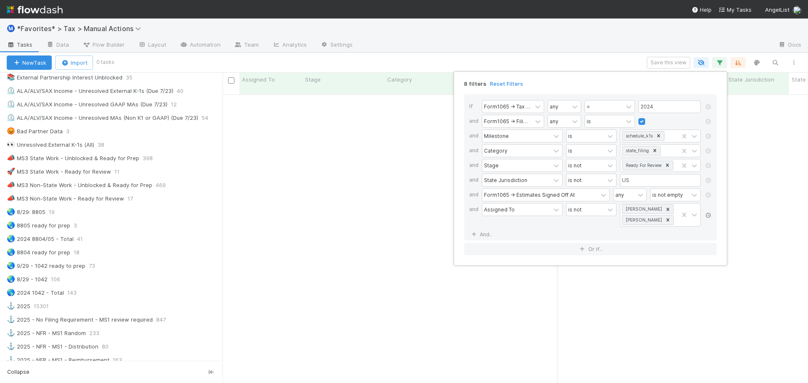
click at [704, 215] on icon at bounding box center [708, 215] width 8 height 5
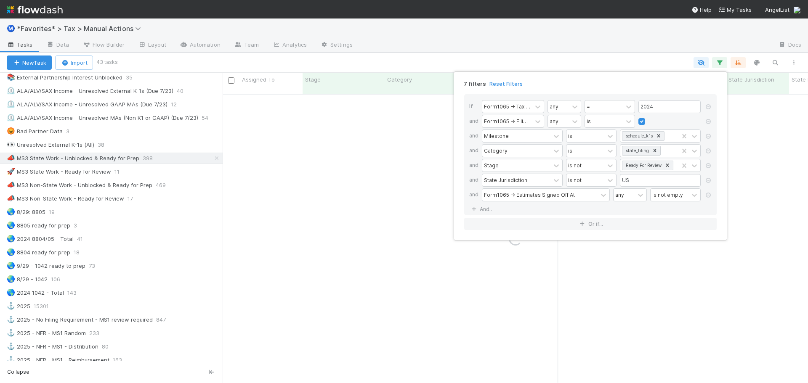
click at [610, 45] on div "7 filters Reset Filters If Form1065 -> Tax Year any = 2024 and Form1065 -> Fili…" at bounding box center [404, 191] width 808 height 383
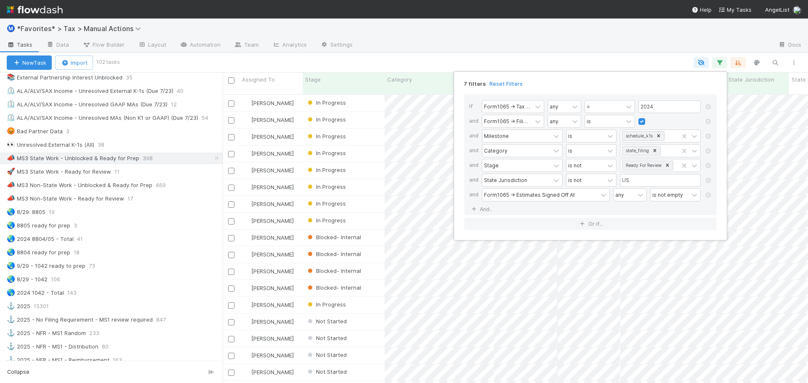
click at [610, 45] on div "7 filters Reset Filters If Form1065 -> Tax Year any = 2024 and Form1065 -> Fili…" at bounding box center [404, 191] width 808 height 383
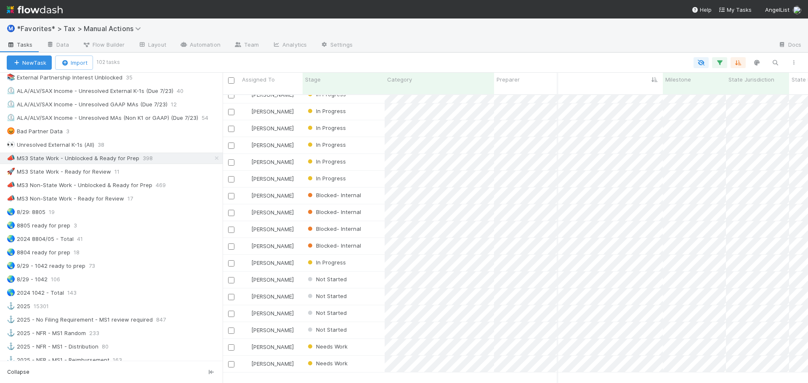
scroll to position [0, 291]
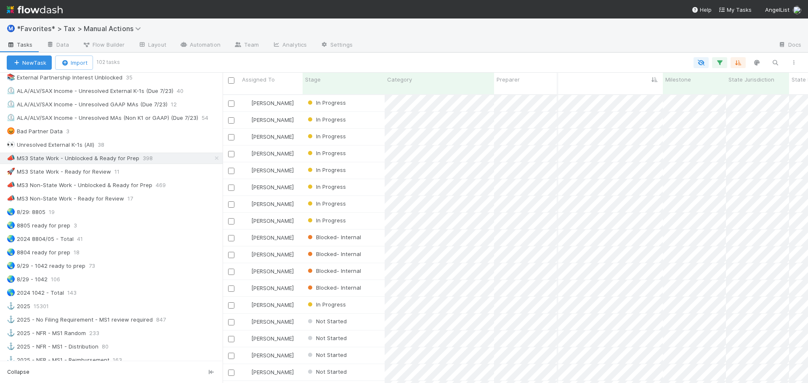
click at [574, 52] on div "Ⓜ️ *Favorites* > Tax > Manual Actions Tasks Data Flow Builder Layout Automation…" at bounding box center [404, 36] width 808 height 34
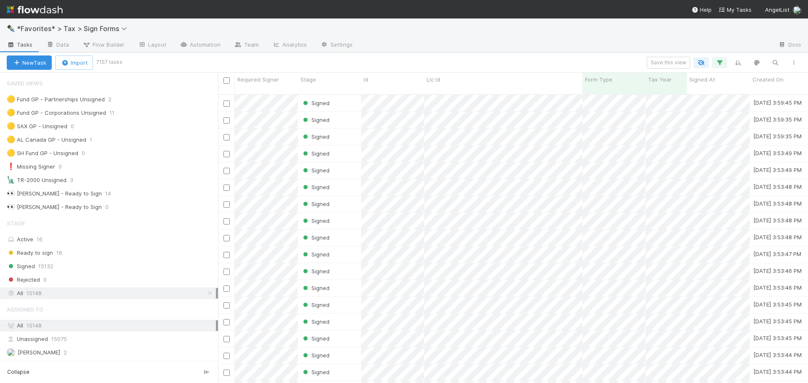
scroll to position [289, 584]
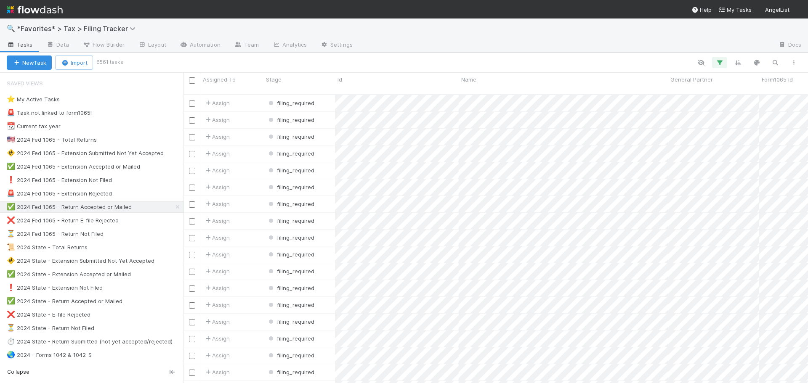
scroll to position [289, 618]
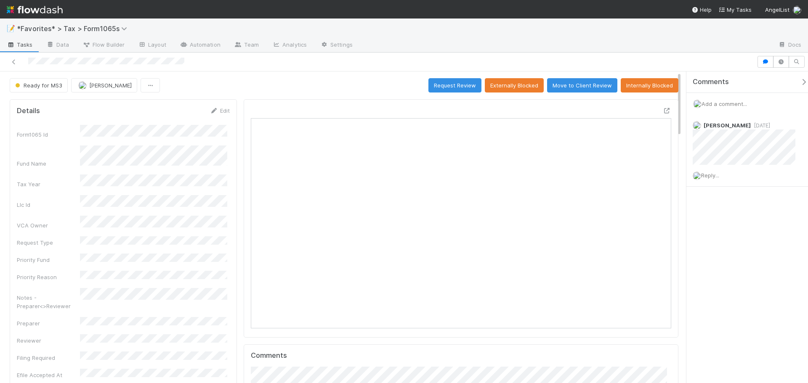
scroll to position [165, 204]
click at [663, 109] on icon at bounding box center [667, 110] width 8 height 5
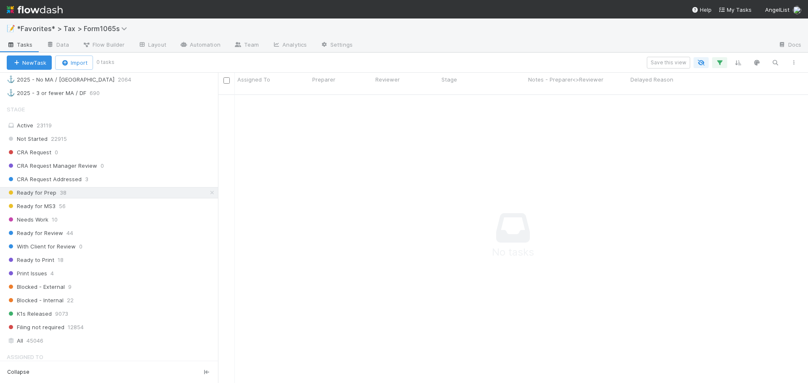
scroll to position [589, 0]
click at [715, 66] on button "button" at bounding box center [719, 62] width 15 height 11
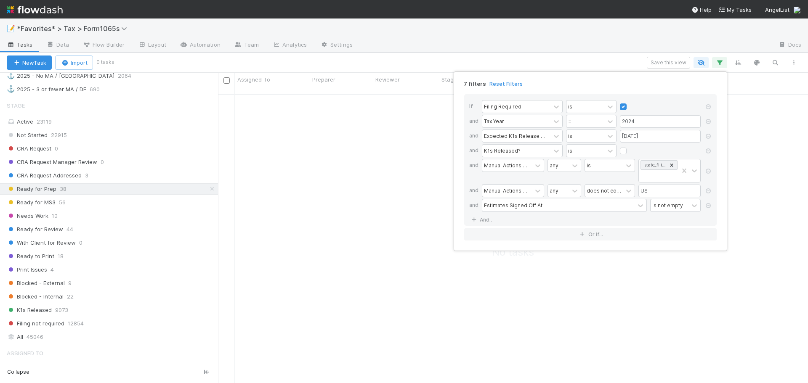
click at [538, 46] on div "7 filters Reset Filters If Filing Required is and Tax Year = 2024 and Expected …" at bounding box center [404, 191] width 808 height 383
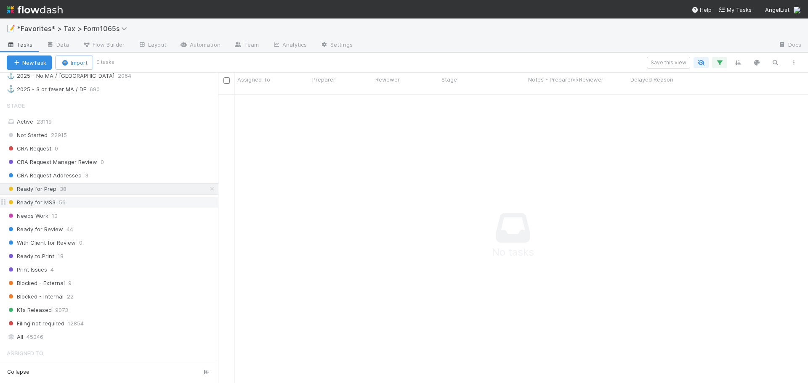
click at [28, 206] on span "Ready for MS3" at bounding box center [31, 202] width 49 height 11
click at [29, 214] on span "Needs Work" at bounding box center [28, 216] width 42 height 11
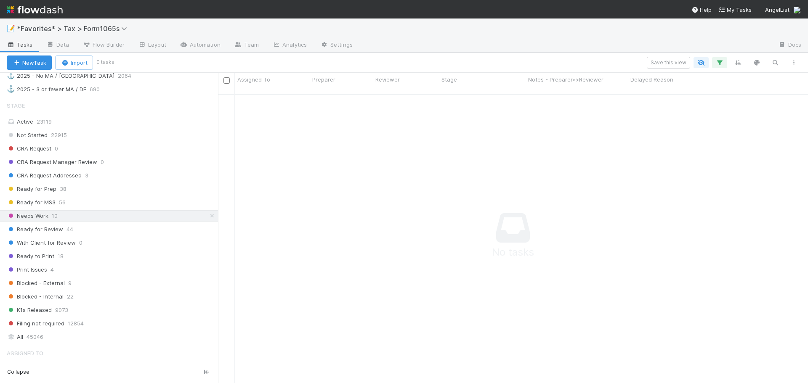
scroll to position [283, 584]
click at [54, 234] on span "Ready for Review" at bounding box center [35, 229] width 56 height 11
click at [45, 203] on span "Ready for MS3" at bounding box center [31, 202] width 49 height 11
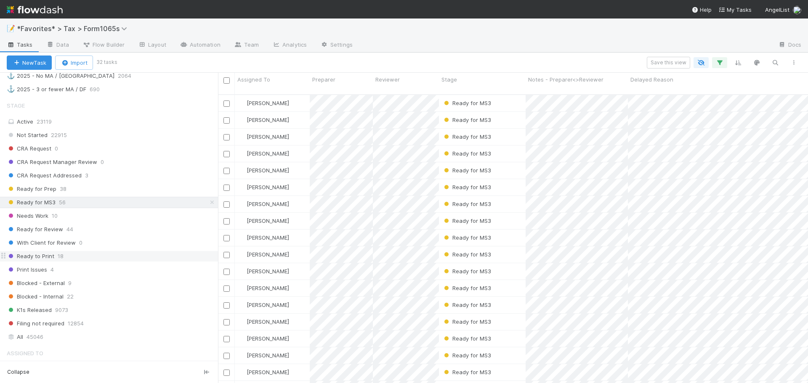
click at [127, 255] on div "Ready to Print 18" at bounding box center [112, 256] width 211 height 11
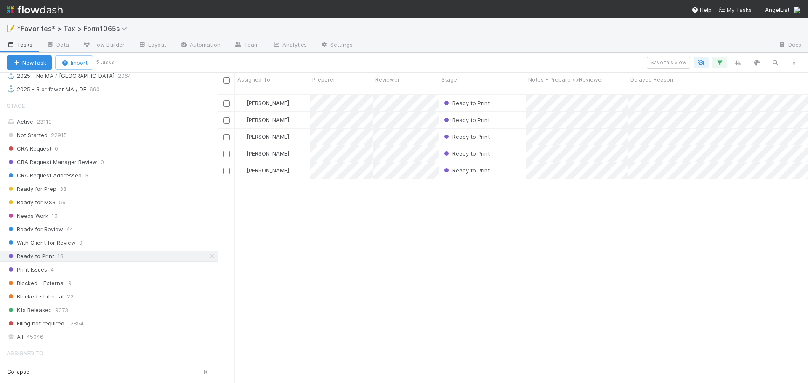
scroll to position [289, 584]
click at [718, 65] on icon "button" at bounding box center [719, 63] width 8 height 8
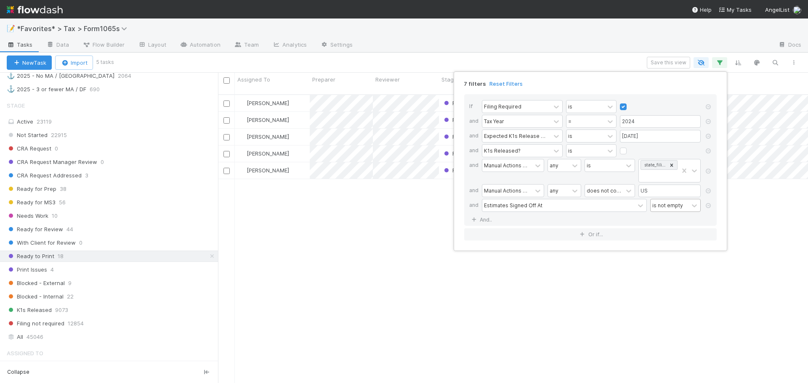
click at [679, 207] on div "is not empty" at bounding box center [667, 206] width 31 height 8
type input "is em"
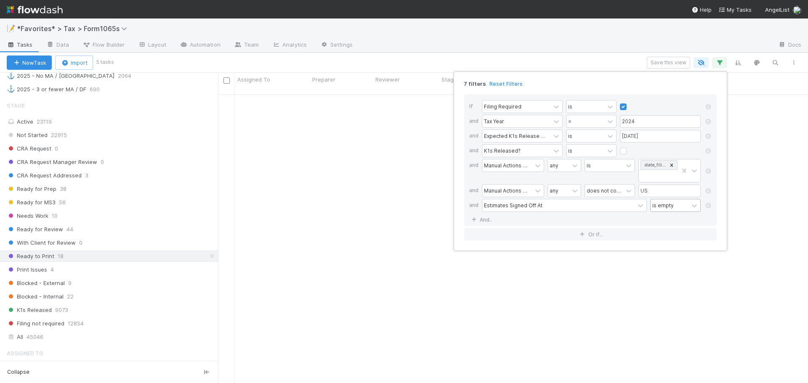
click at [84, 190] on div "7 filters Reset Filters If Filing Required is and Tax Year = 2024 and Expected …" at bounding box center [404, 191] width 808 height 383
click at [87, 189] on div "Ready for Prep 38" at bounding box center [112, 189] width 211 height 11
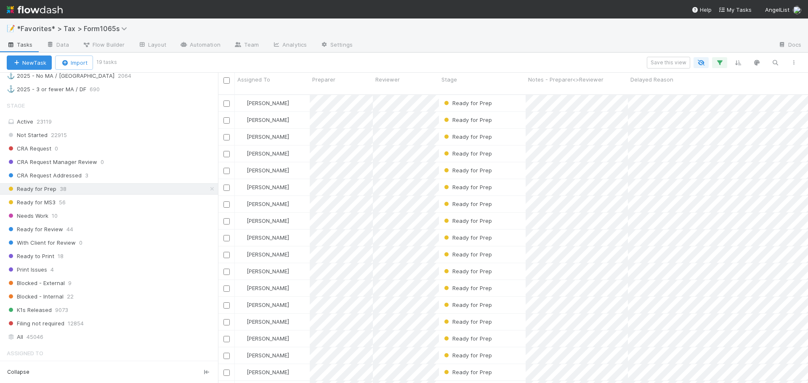
scroll to position [289, 584]
click at [154, 195] on div "Not Started 22915 CRA Request 0 CRA Request Manager Review 0 CRA Request Addres…" at bounding box center [109, 230] width 218 height 200
click at [152, 199] on div "Ready for MS3 56" at bounding box center [112, 202] width 211 height 11
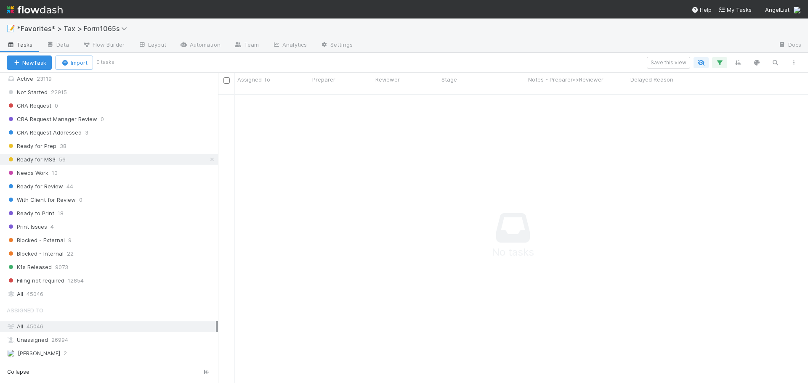
scroll to position [631, 0]
click at [714, 63] on button "button" at bounding box center [719, 62] width 15 height 11
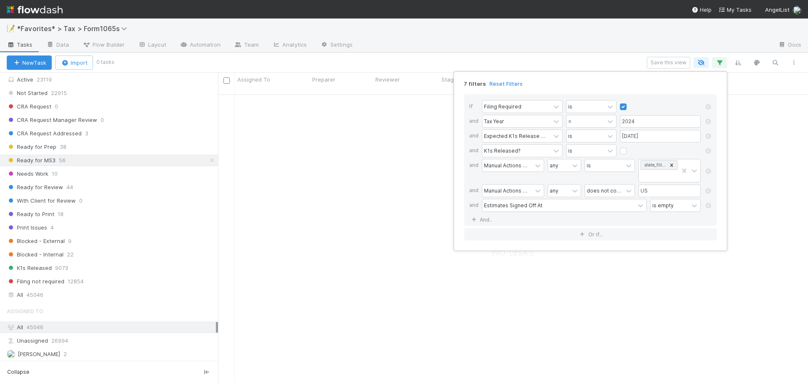
click at [615, 21] on div "7 filters Reset Filters If Filing Required is and Tax Year = 2024 and Expected …" at bounding box center [404, 191] width 808 height 383
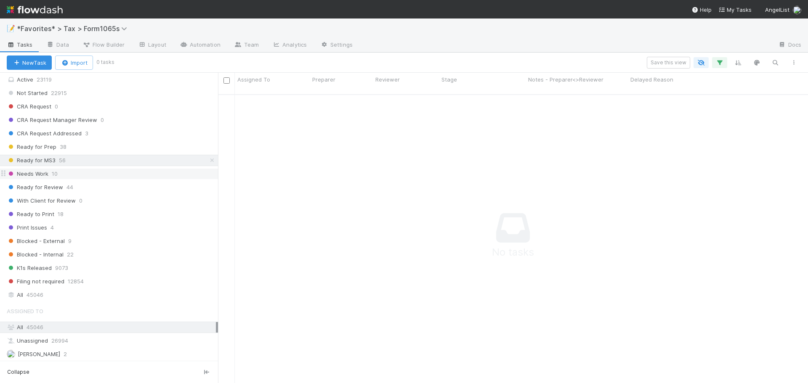
click at [71, 175] on div "Needs Work 10" at bounding box center [112, 174] width 211 height 11
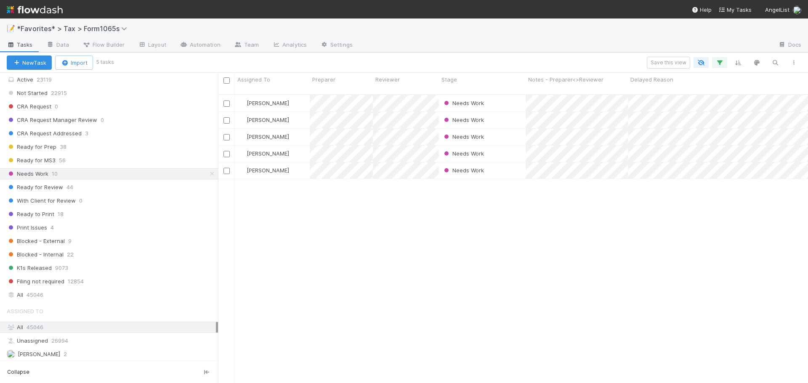
scroll to position [289, 584]
click at [104, 188] on div "Ready for Review 44" at bounding box center [112, 187] width 211 height 11
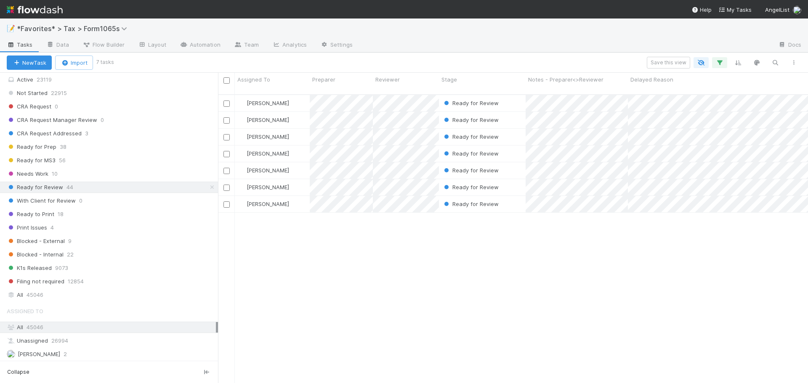
scroll to position [289, 584]
click at [101, 215] on div "Ready to Print 18" at bounding box center [112, 214] width 211 height 11
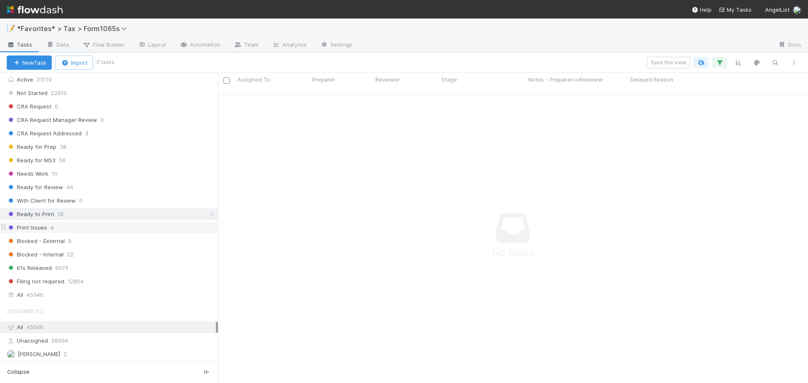
scroll to position [283, 584]
click at [96, 226] on div "Print Issues 4" at bounding box center [112, 228] width 211 height 11
click at [93, 245] on div "Blocked - External 9" at bounding box center [112, 241] width 211 height 11
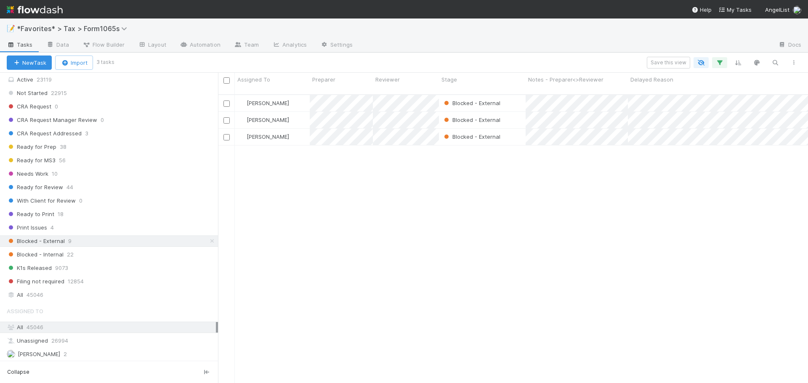
scroll to position [289, 584]
click at [82, 258] on div "Blocked - Internal 22" at bounding box center [112, 254] width 211 height 11
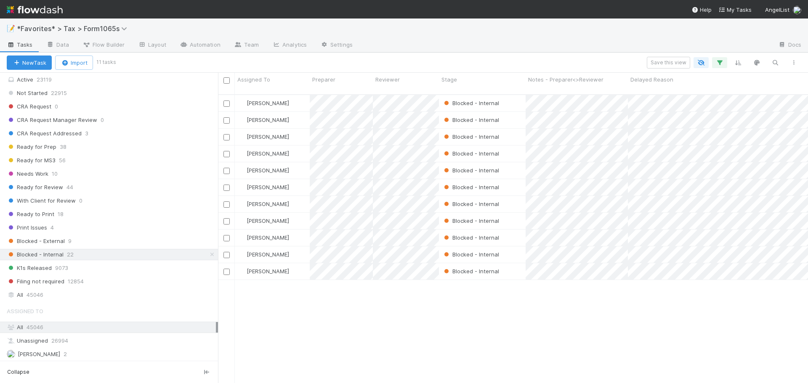
scroll to position [289, 584]
click at [718, 63] on icon "button" at bounding box center [719, 63] width 8 height 8
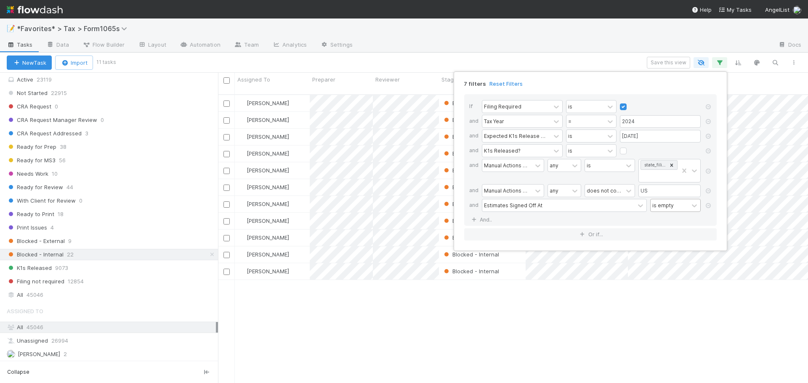
click at [661, 204] on div "is empty" at bounding box center [662, 206] width 21 height 8
type input "is not"
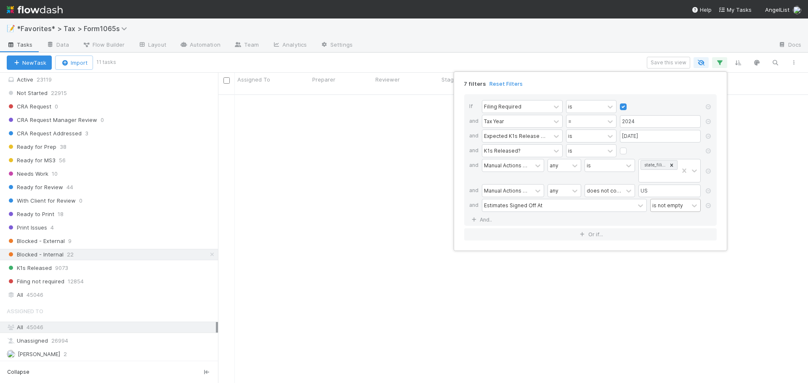
click at [88, 223] on div "7 filters Reset Filters If Filing Required is and Tax Year = 2024 and Expected …" at bounding box center [404, 191] width 808 height 383
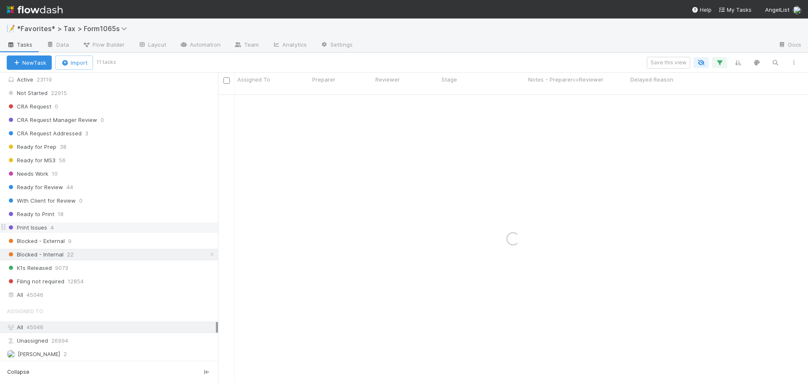
click at [89, 224] on div "Print Issues 4" at bounding box center [112, 228] width 211 height 11
click at [91, 216] on div "Ready to Print 18" at bounding box center [112, 214] width 211 height 11
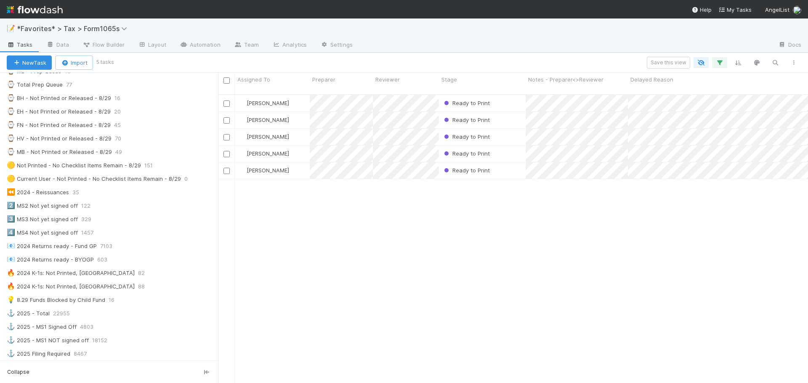
scroll to position [295, 0]
drag, startPoint x: 139, startPoint y: 260, endPoint x: 323, endPoint y: 325, distance: 195.1
click at [323, 325] on div "Blake Hall Ready to Print 8/25/25, 10:37:30 PM 50 69 1 2 1 0 29 1 Helen Vo Read…" at bounding box center [513, 242] width 590 height 295
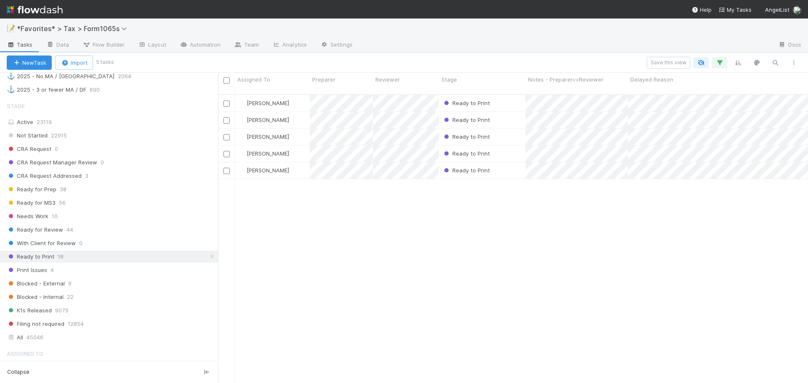
scroll to position [589, 0]
click at [103, 194] on div "Ready for Prep 38" at bounding box center [112, 189] width 211 height 11
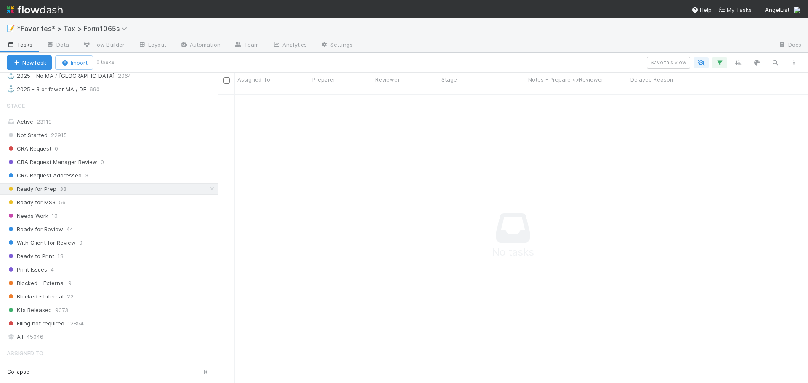
scroll to position [283, 584]
click at [719, 64] on icon "button" at bounding box center [719, 63] width 8 height 8
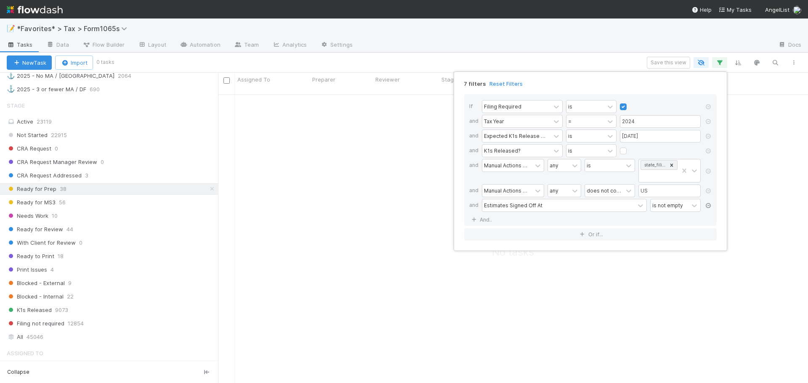
click at [706, 204] on icon at bounding box center [708, 205] width 8 height 5
click at [584, 32] on div "6 filters Reset Filters If Filing Required is and Tax Year = 2024 and Expected …" at bounding box center [404, 191] width 808 height 383
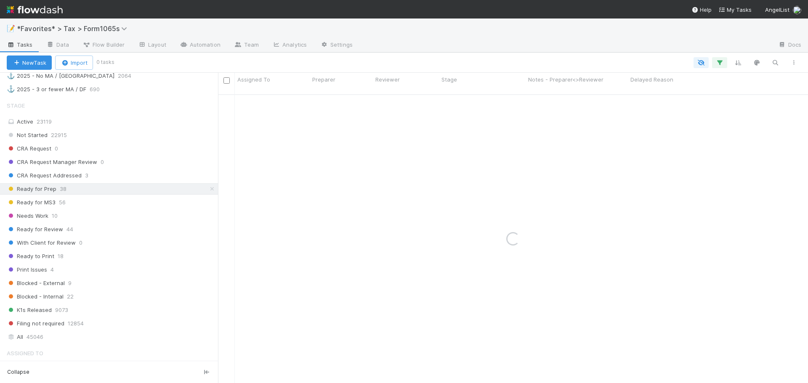
click at [584, 32] on div "📝 *Favorites* > Tax > Form1065s" at bounding box center [404, 29] width 808 height 20
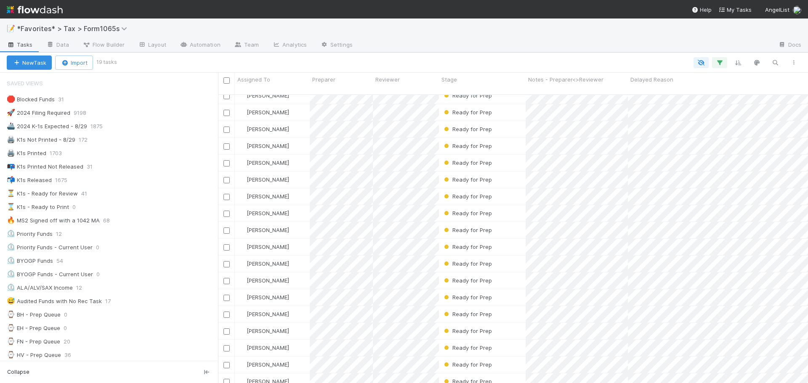
click at [644, 46] on div at bounding box center [565, 45] width 412 height 13
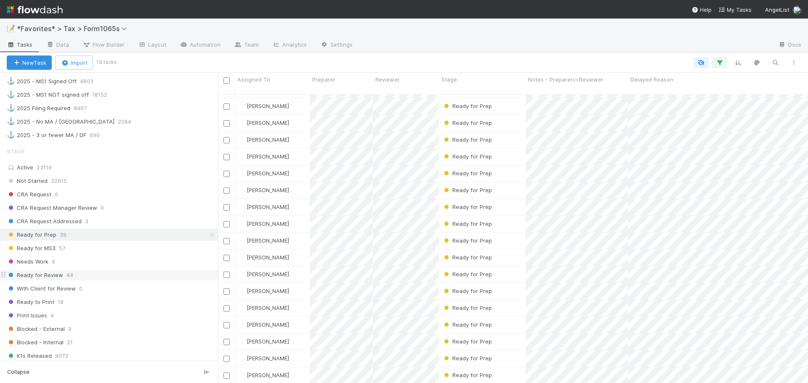
scroll to position [545, 0]
click at [126, 324] on div "Blocked - External 9" at bounding box center [112, 327] width 211 height 11
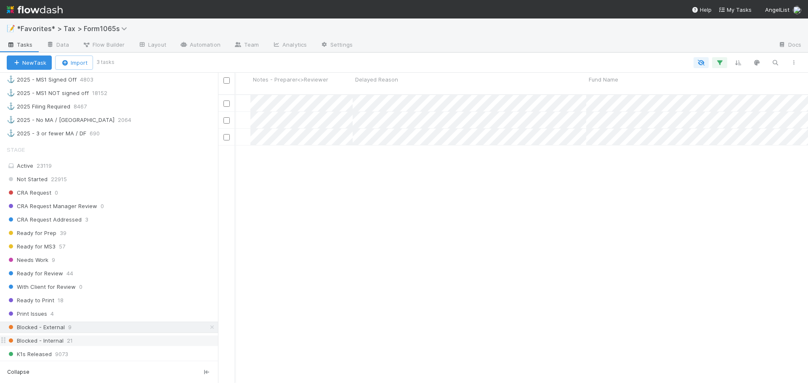
click at [91, 340] on div "Blocked - Internal 21" at bounding box center [112, 341] width 211 height 11
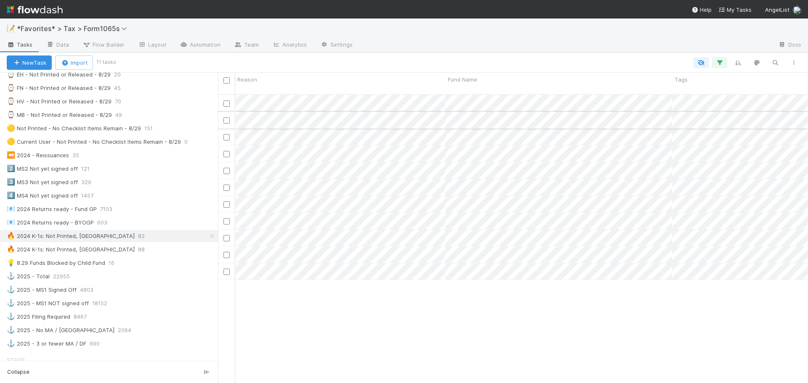
scroll to position [0, 345]
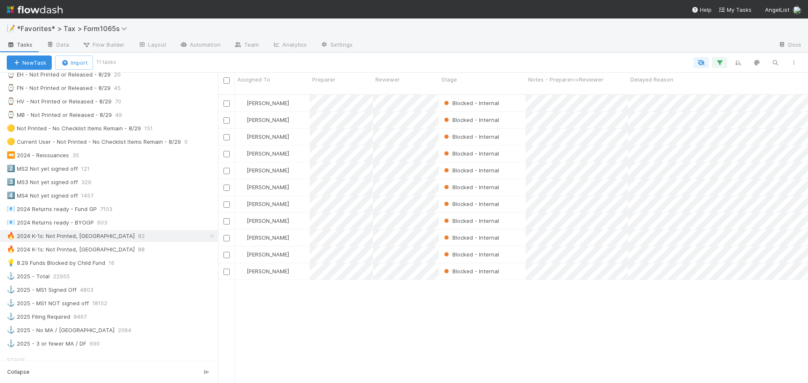
click at [452, 34] on div "📝 *Favorites* > Tax > Form1065s" at bounding box center [404, 29] width 808 height 20
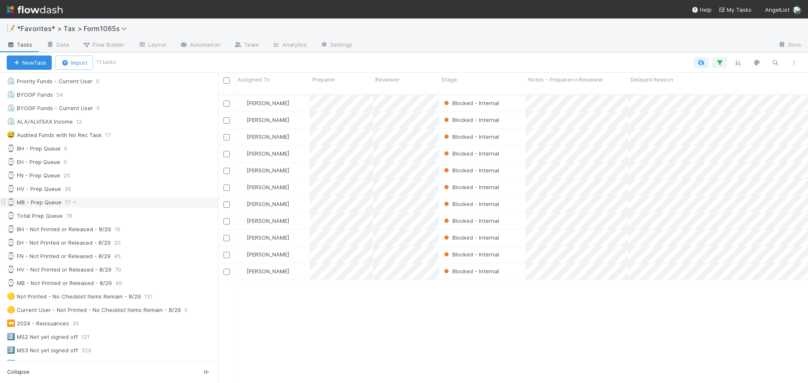
scroll to position [0, 0]
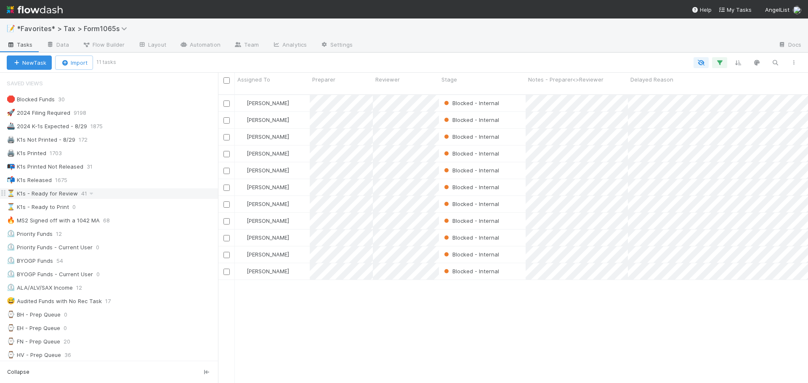
click at [146, 194] on div "⏳ K1s - Ready for Review 41" at bounding box center [112, 193] width 211 height 11
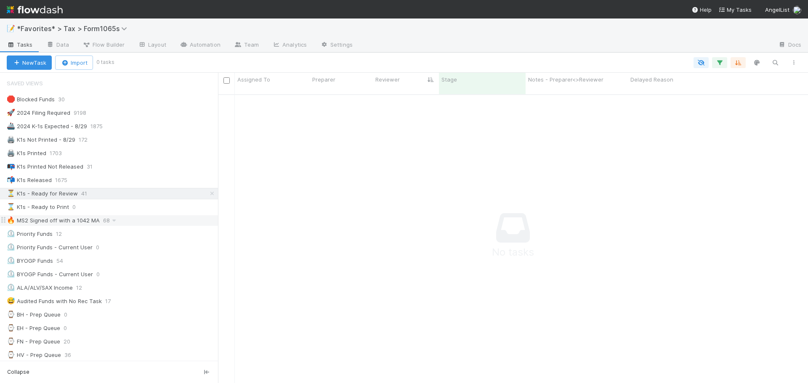
scroll to position [283, 584]
click at [150, 218] on div "🔥 MS2 Signed off with a 1042 MA 68" at bounding box center [112, 220] width 211 height 11
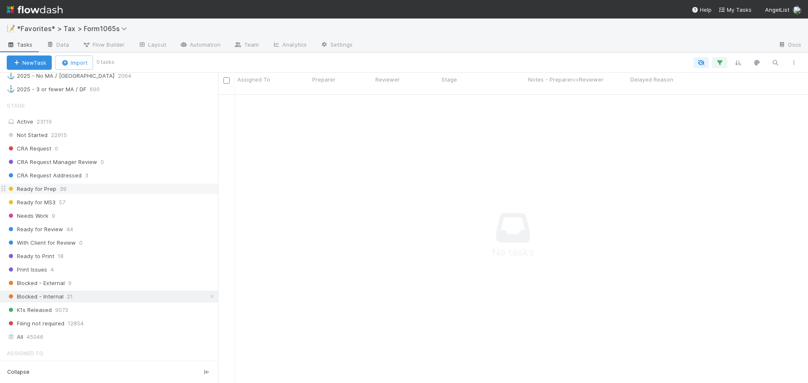
scroll to position [713, 0]
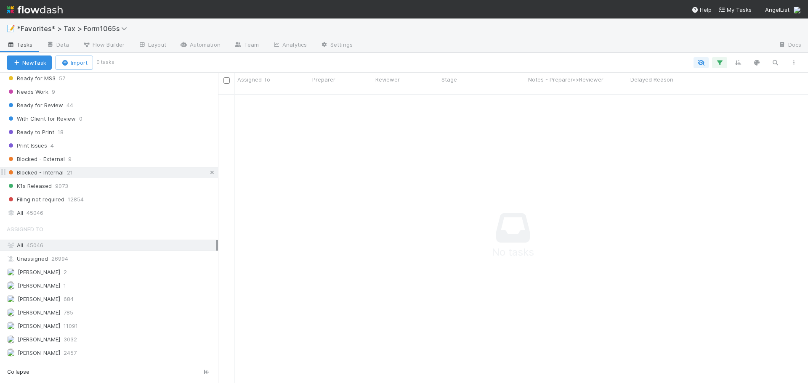
click at [208, 170] on icon at bounding box center [212, 172] width 8 height 5
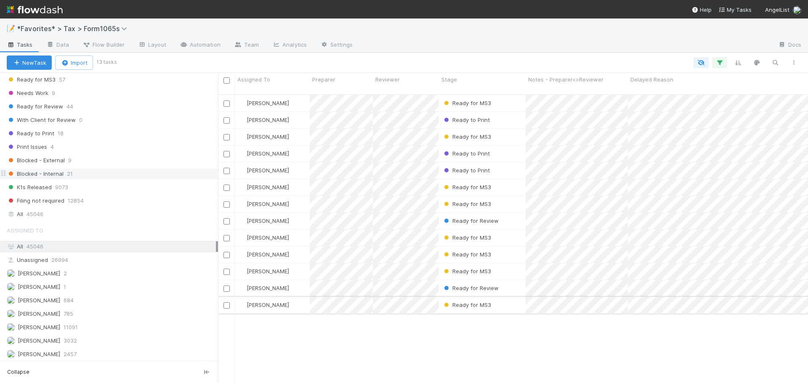
scroll to position [713, 0]
click at [468, 44] on div at bounding box center [565, 45] width 412 height 13
click at [419, 60] on div at bounding box center [458, 62] width 687 height 11
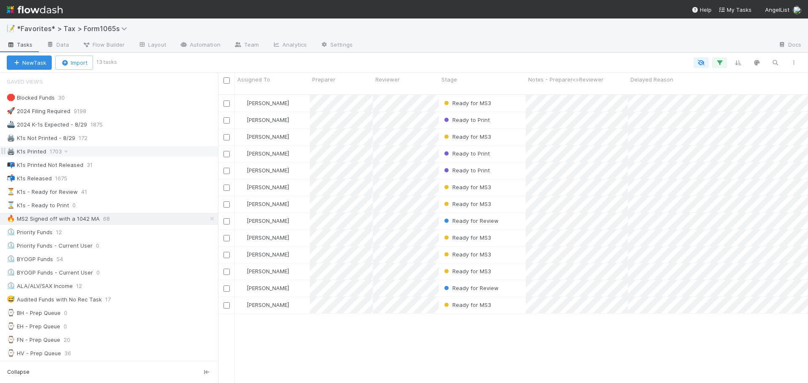
scroll to position [0, 0]
click at [421, 43] on div at bounding box center [565, 45] width 412 height 13
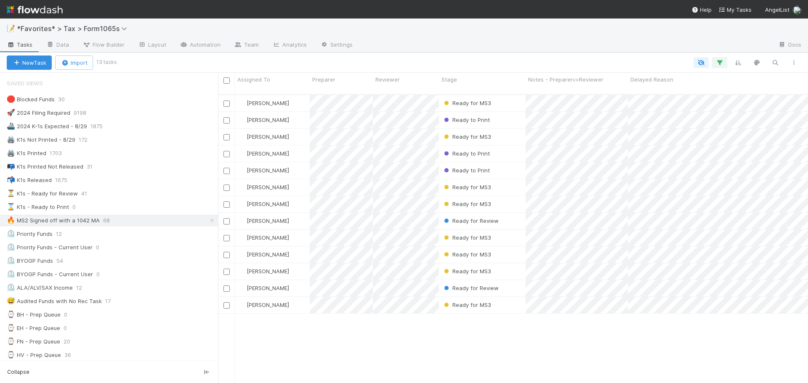
click at [421, 43] on div at bounding box center [565, 45] width 412 height 13
click at [589, 50] on div at bounding box center [565, 45] width 412 height 13
click at [483, 52] on div "📝 *Favorites* > Tax > Form1065s Tasks Data Flow Builder Layout Automation Team …" at bounding box center [404, 36] width 808 height 34
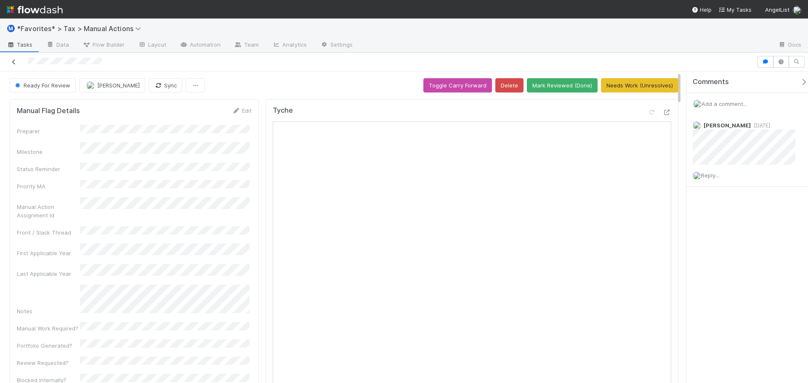
click at [14, 63] on icon at bounding box center [14, 61] width 8 height 5
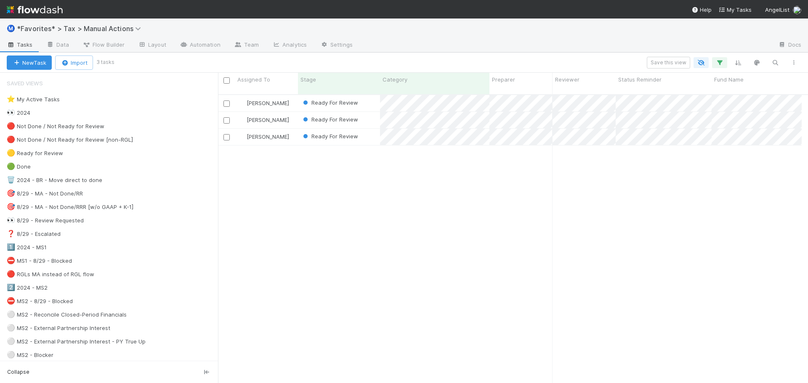
scroll to position [7, 7]
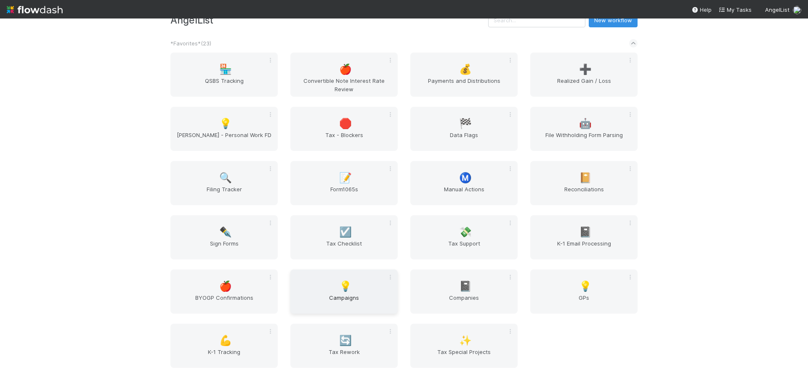
scroll to position [84, 0]
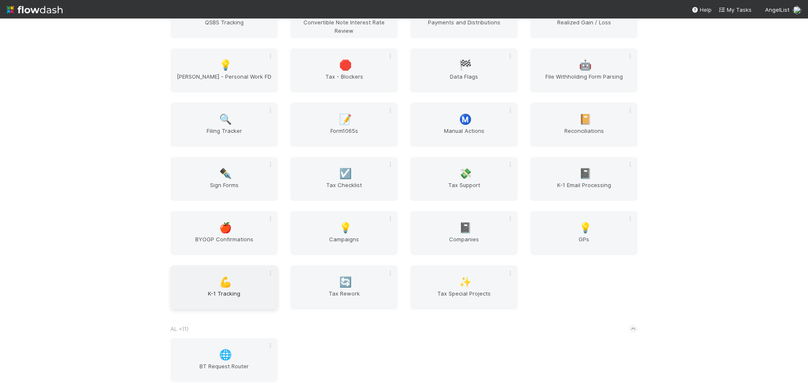
click at [244, 290] on span "K-1 Tracking" at bounding box center [224, 297] width 101 height 17
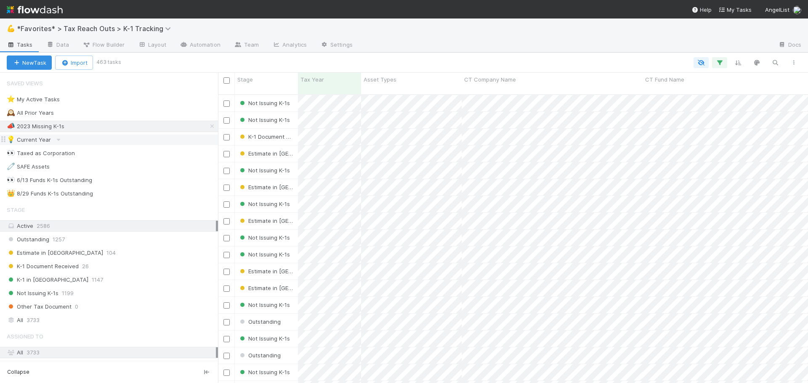
scroll to position [289, 584]
click at [188, 46] on link "Automation" at bounding box center [200, 45] width 54 height 13
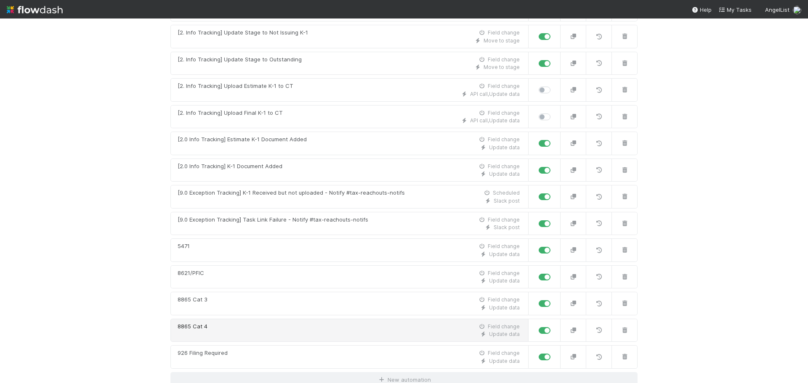
scroll to position [254, 0]
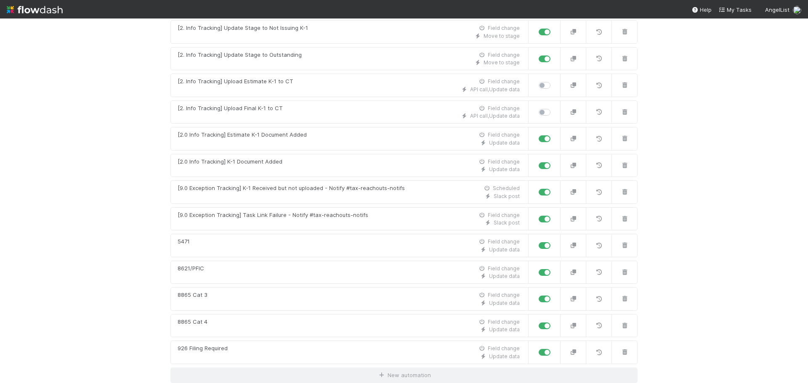
click at [554, 215] on label at bounding box center [554, 215] width 0 height 0
click at [544, 221] on input "checkbox" at bounding box center [542, 219] width 7 height 8
checkbox input "false"
click at [554, 188] on label at bounding box center [554, 188] width 0 height 0
click at [542, 191] on input "checkbox" at bounding box center [542, 192] width 7 height 8
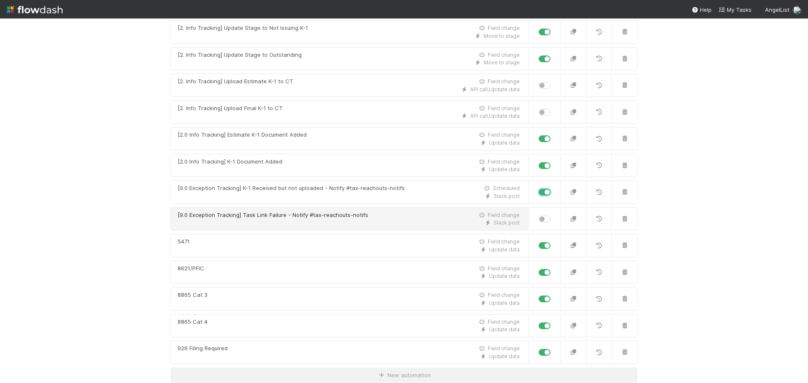
checkbox input "false"
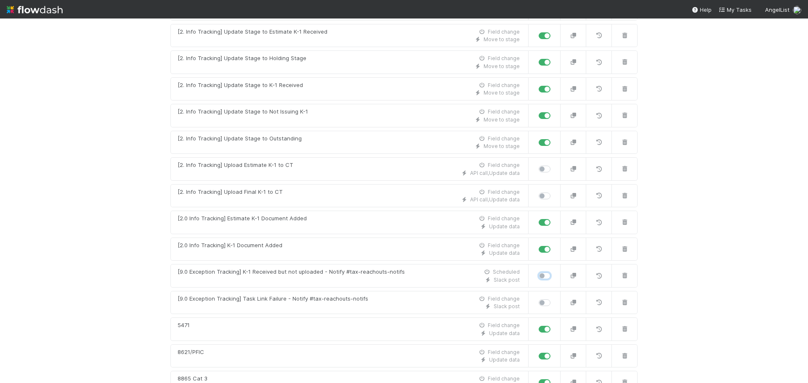
scroll to position [170, 0]
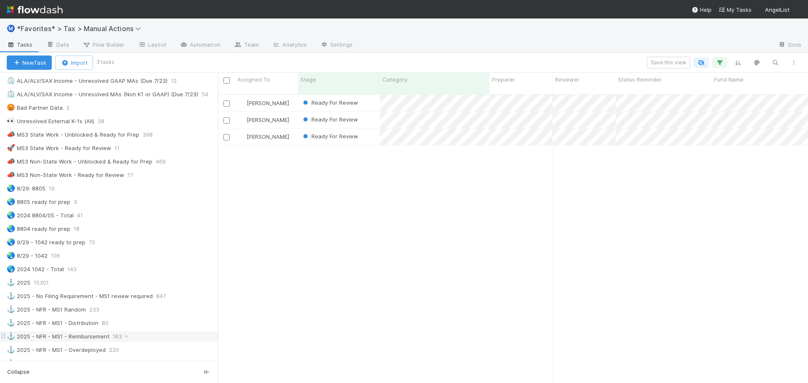
scroll to position [547, 0]
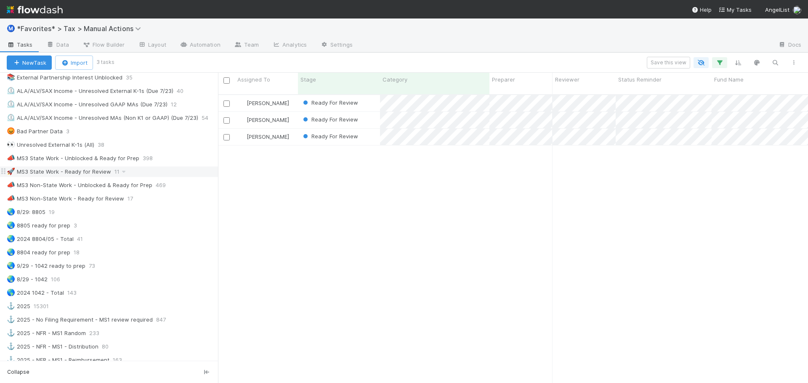
click at [83, 167] on div "🚀 MS3 State Work - Ready for Review" at bounding box center [59, 172] width 104 height 11
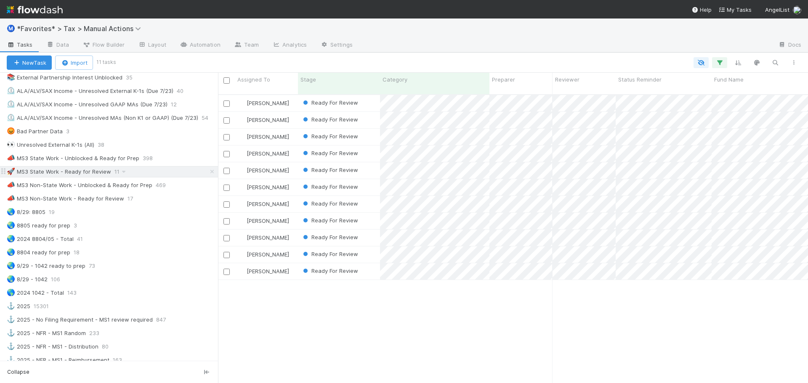
scroll to position [289, 584]
click at [101, 195] on div "📣 MS3 Non-State Work - Ready for Review" at bounding box center [65, 199] width 117 height 11
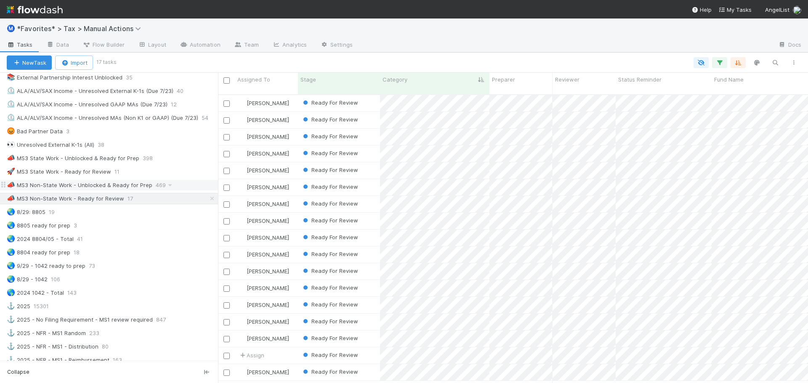
scroll to position [289, 584]
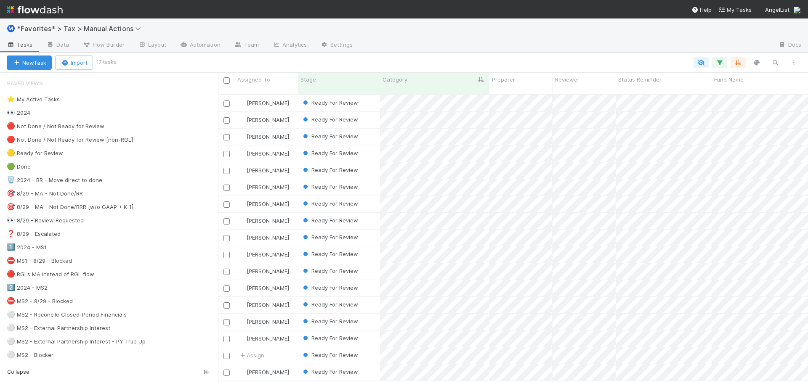
scroll to position [289, 584]
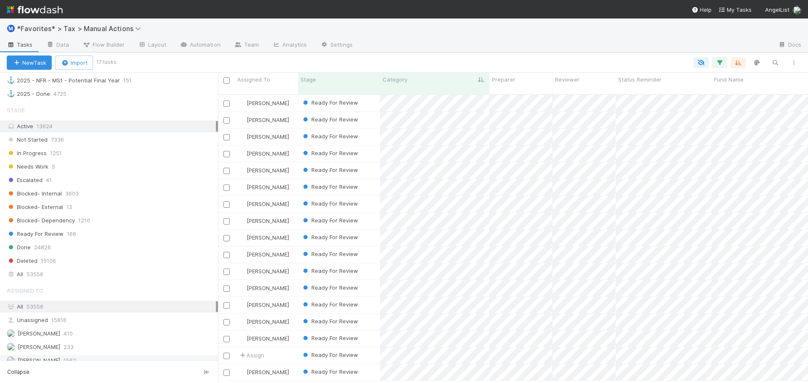
scroll to position [854, 0]
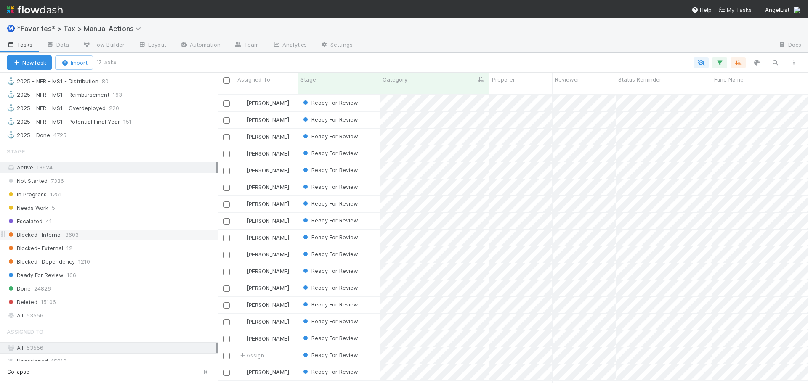
click at [102, 234] on div "Blocked- Internal 3603" at bounding box center [112, 235] width 211 height 11
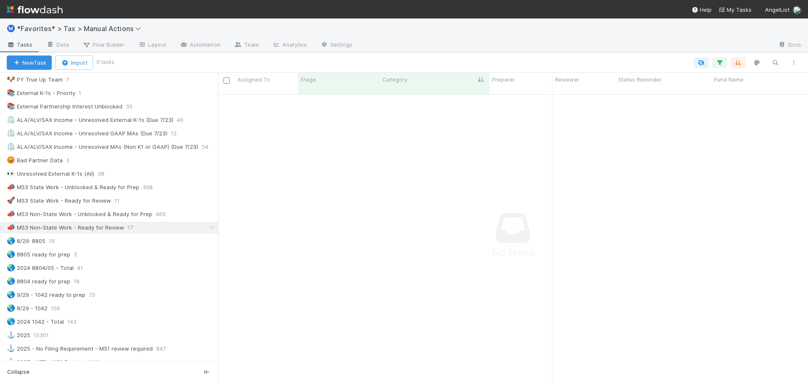
scroll to position [283, 584]
click at [135, 198] on div "🚀 MS3 State Work - Ready for Review 11" at bounding box center [112, 201] width 211 height 11
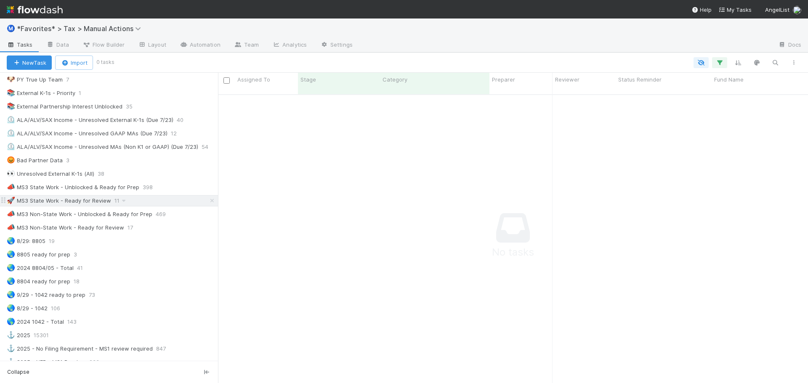
scroll to position [283, 584]
